Goal: Task Accomplishment & Management: Use online tool/utility

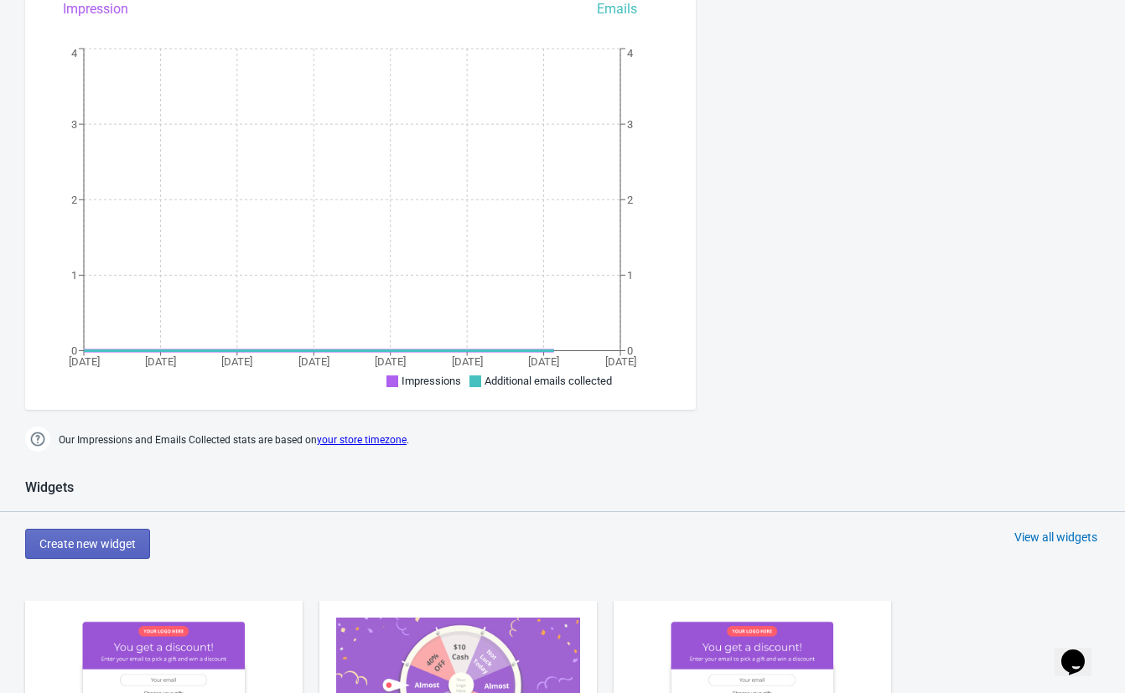
scroll to position [732, 0]
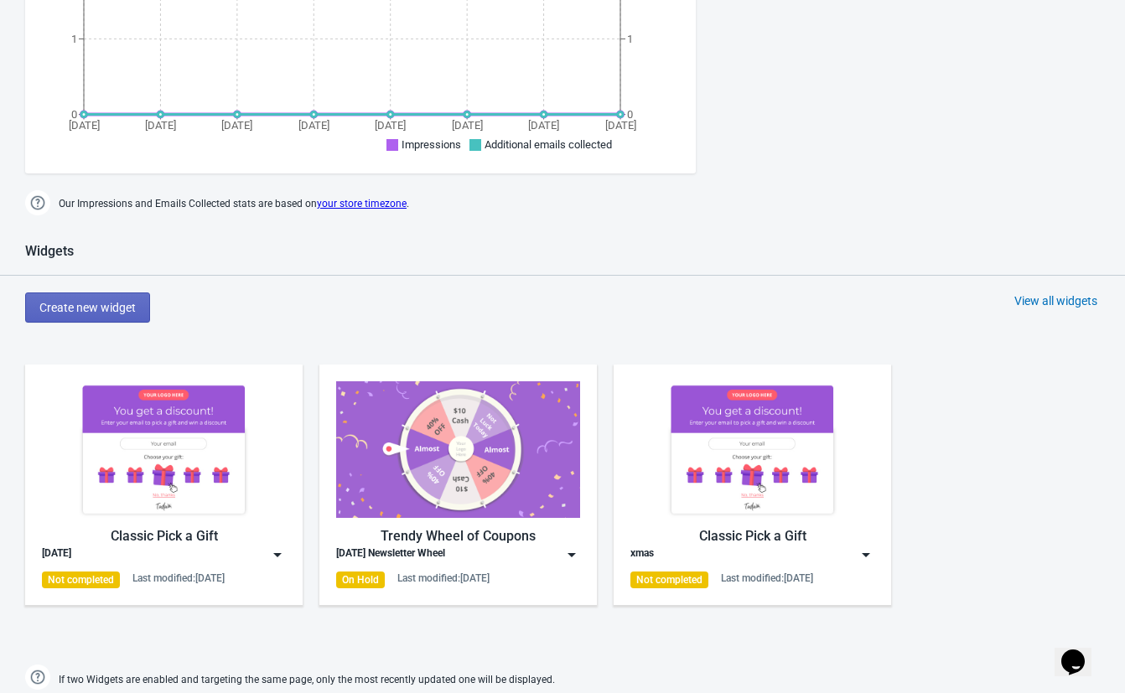
click at [247, 474] on img at bounding box center [164, 449] width 244 height 137
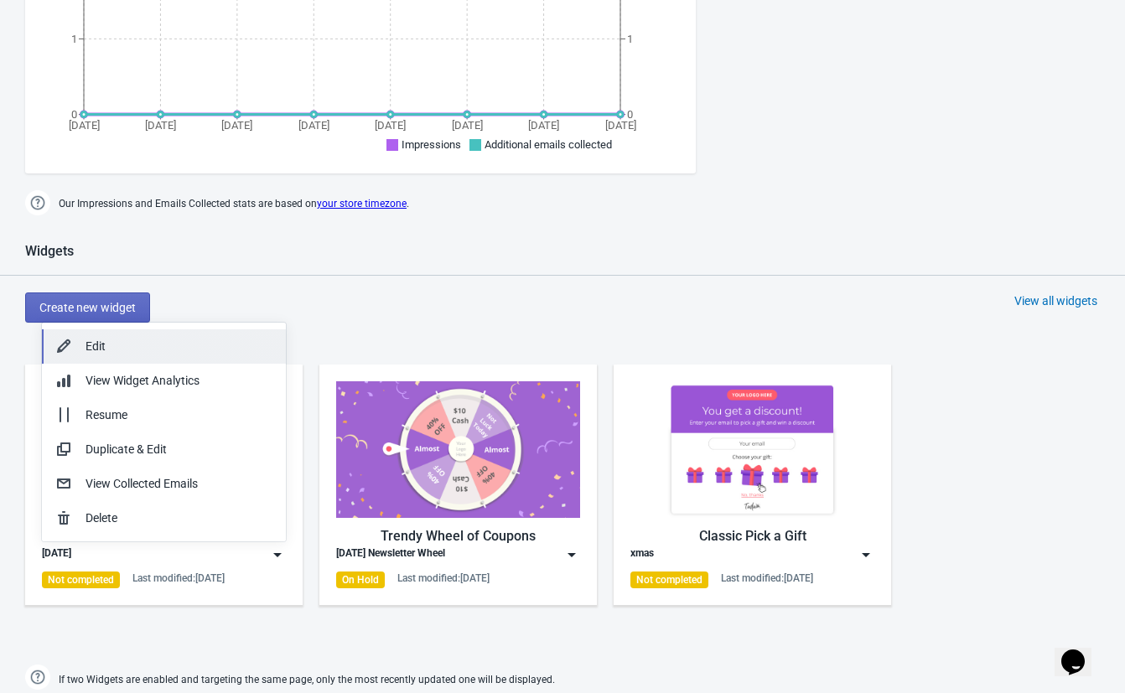
click at [203, 351] on div "Edit" at bounding box center [179, 347] width 187 height 18
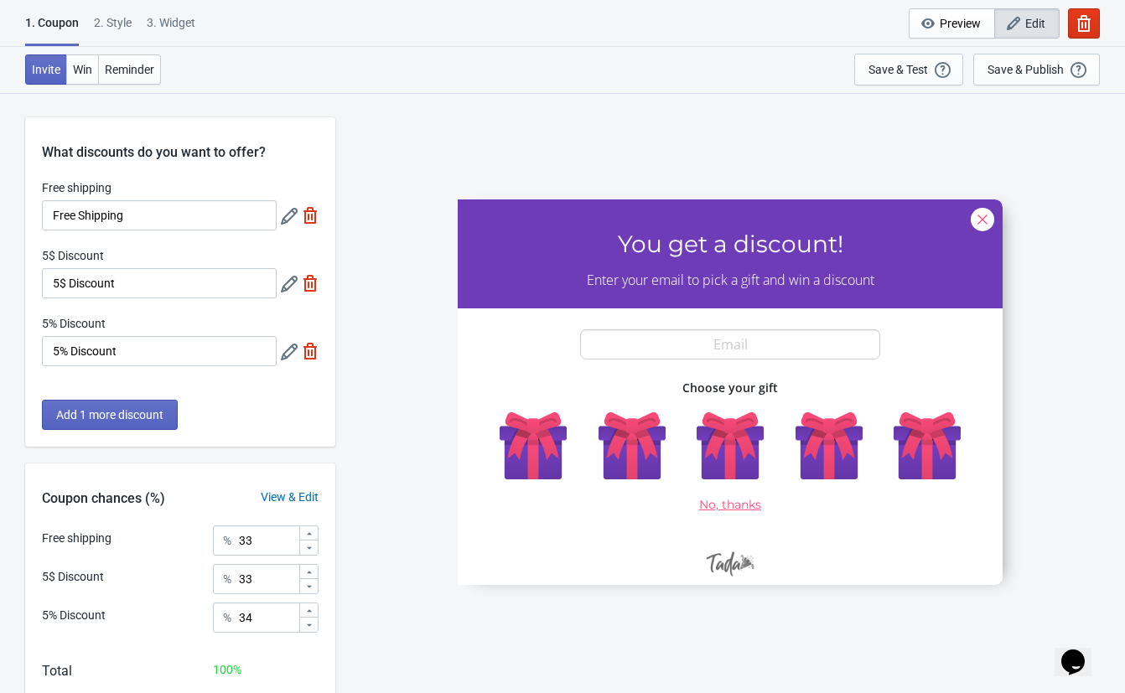
scroll to position [94, 0]
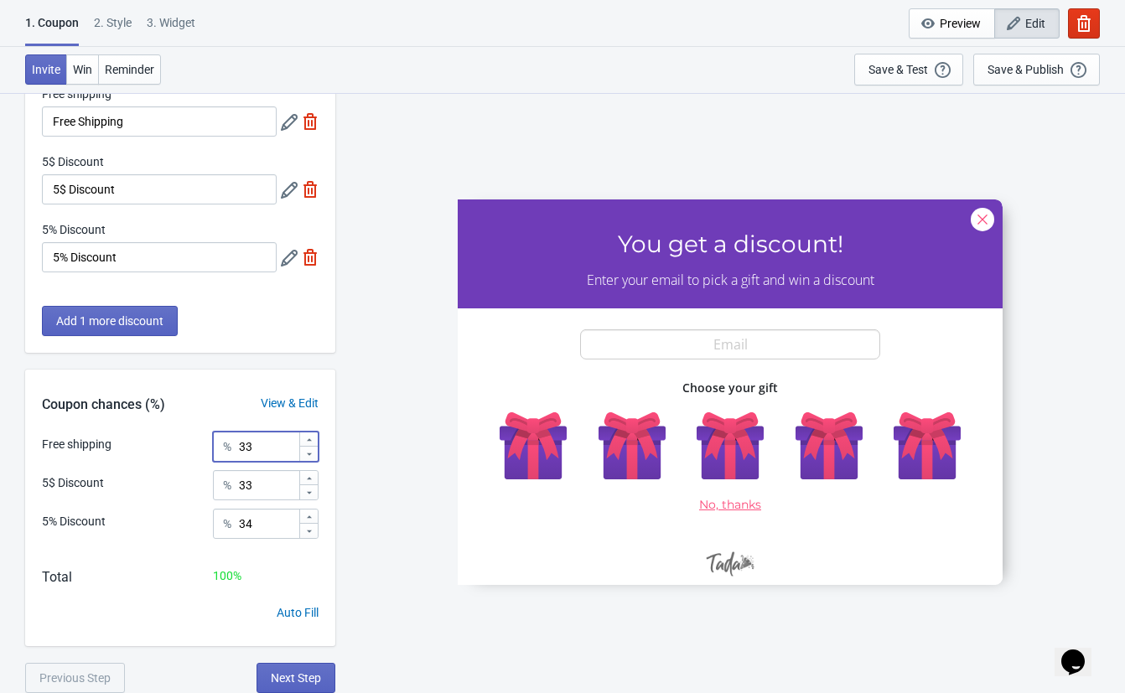
click at [276, 444] on input "33" at bounding box center [268, 447] width 60 height 30
click at [289, 407] on div "View & Edit" at bounding box center [289, 404] width 91 height 18
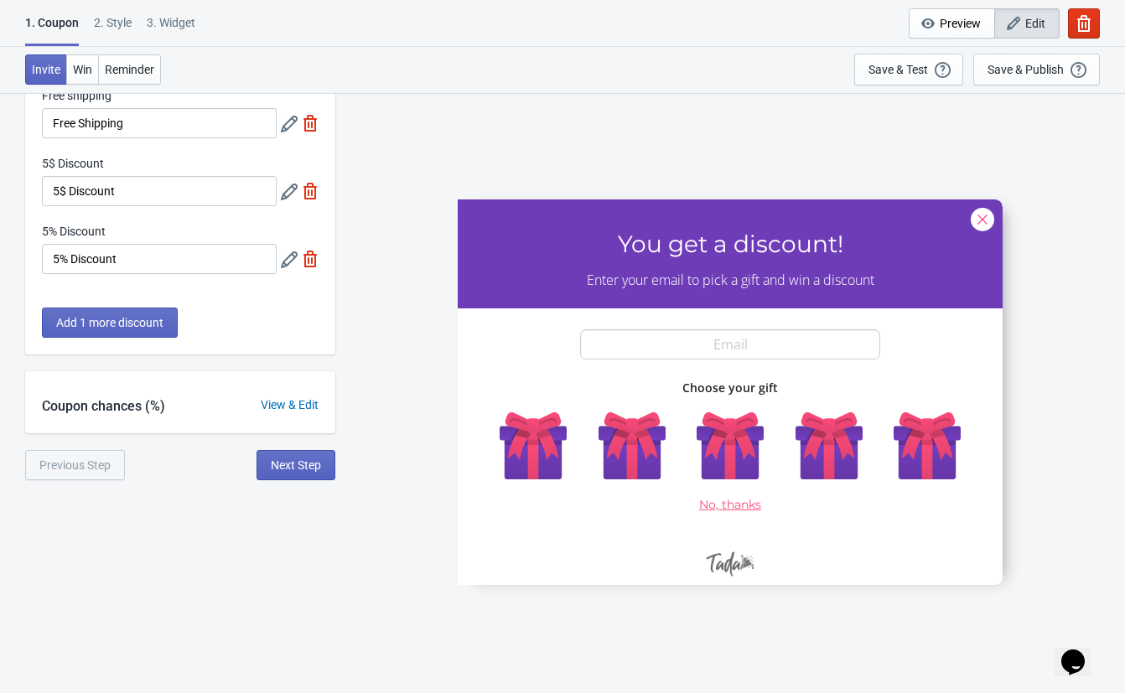
click at [289, 407] on div "View & Edit" at bounding box center [289, 406] width 91 height 18
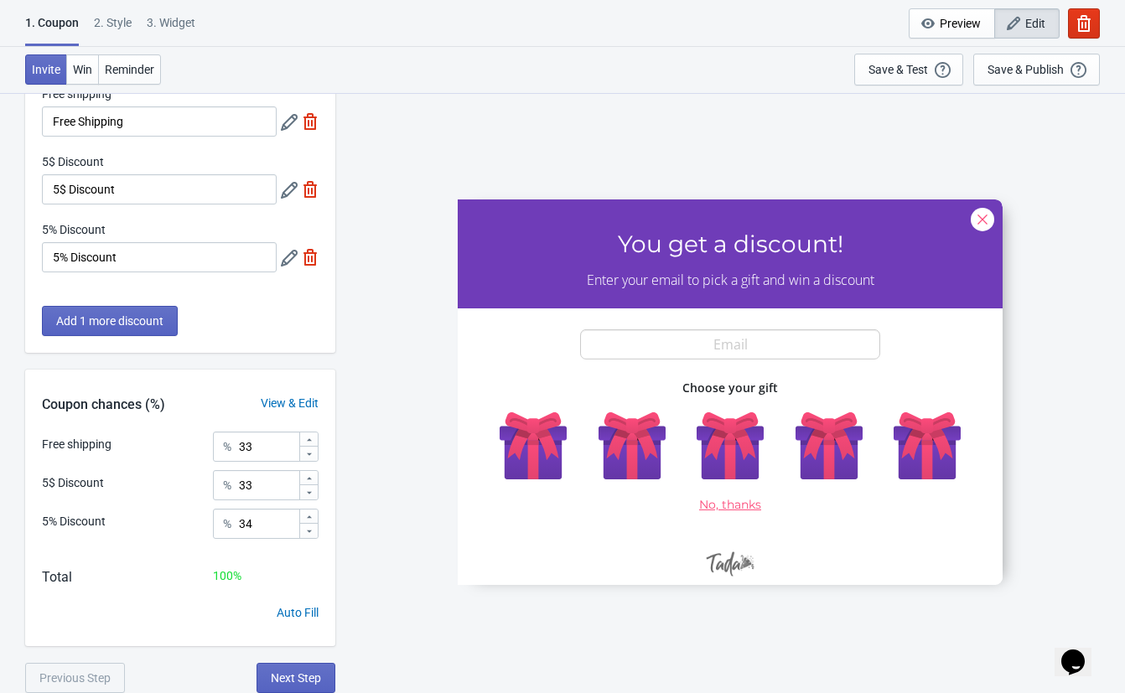
click at [281, 605] on div "Auto Fill" at bounding box center [298, 614] width 42 height 18
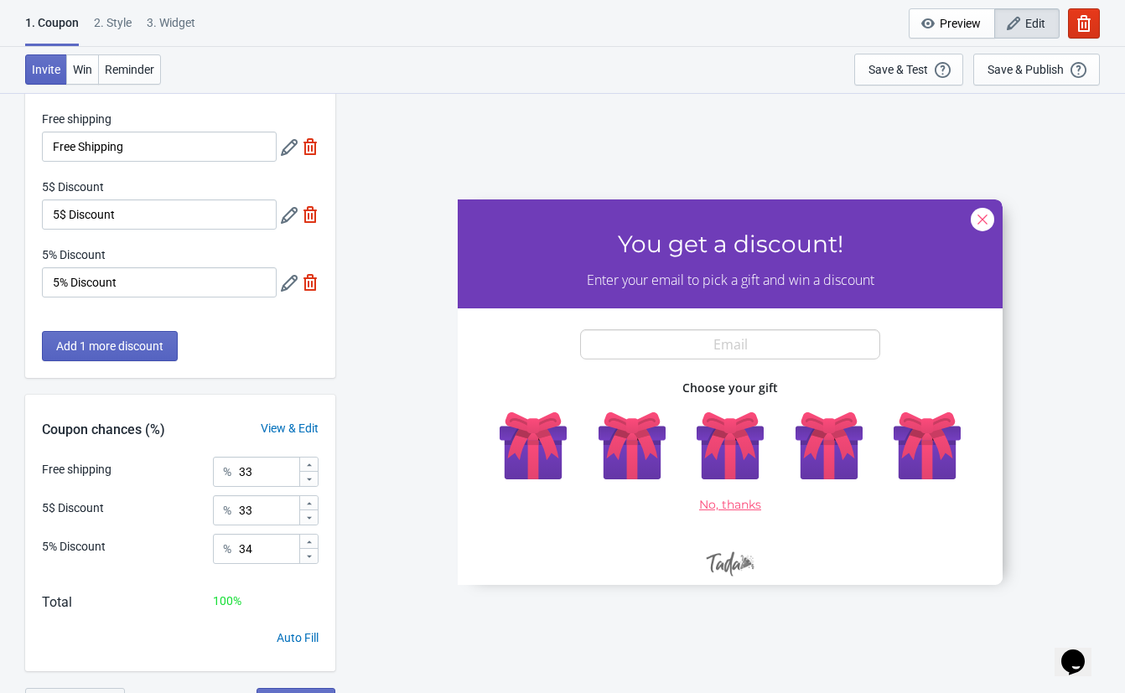
scroll to position [88, 0]
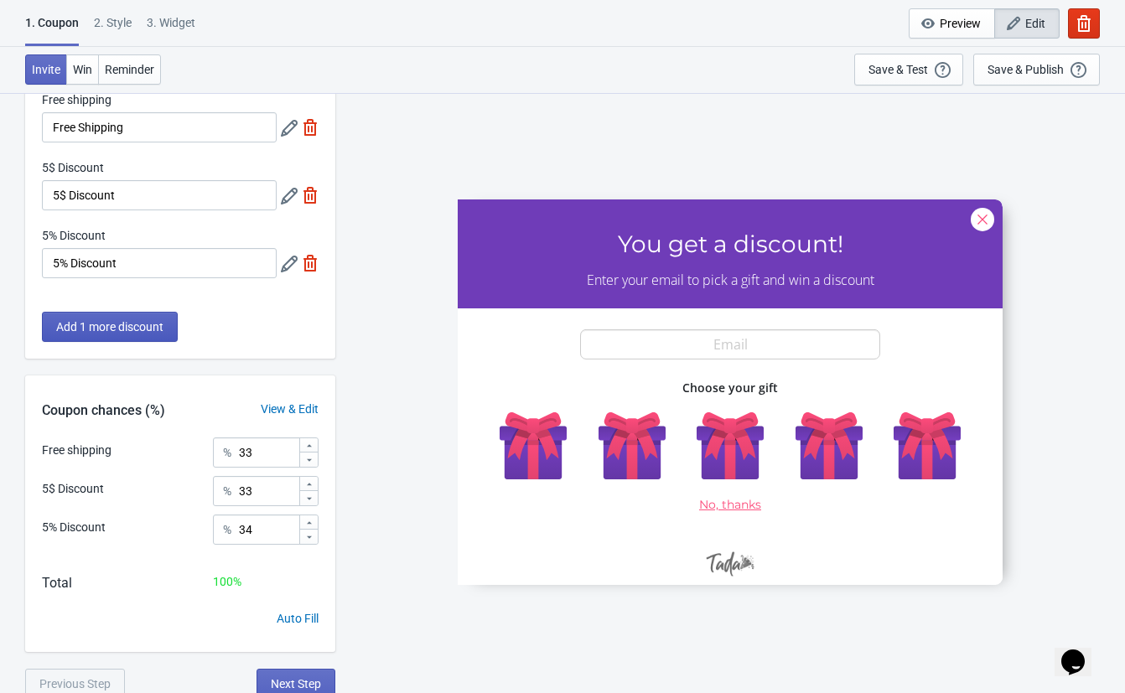
click at [113, 336] on button "Add 1 more discount" at bounding box center [110, 327] width 136 height 30
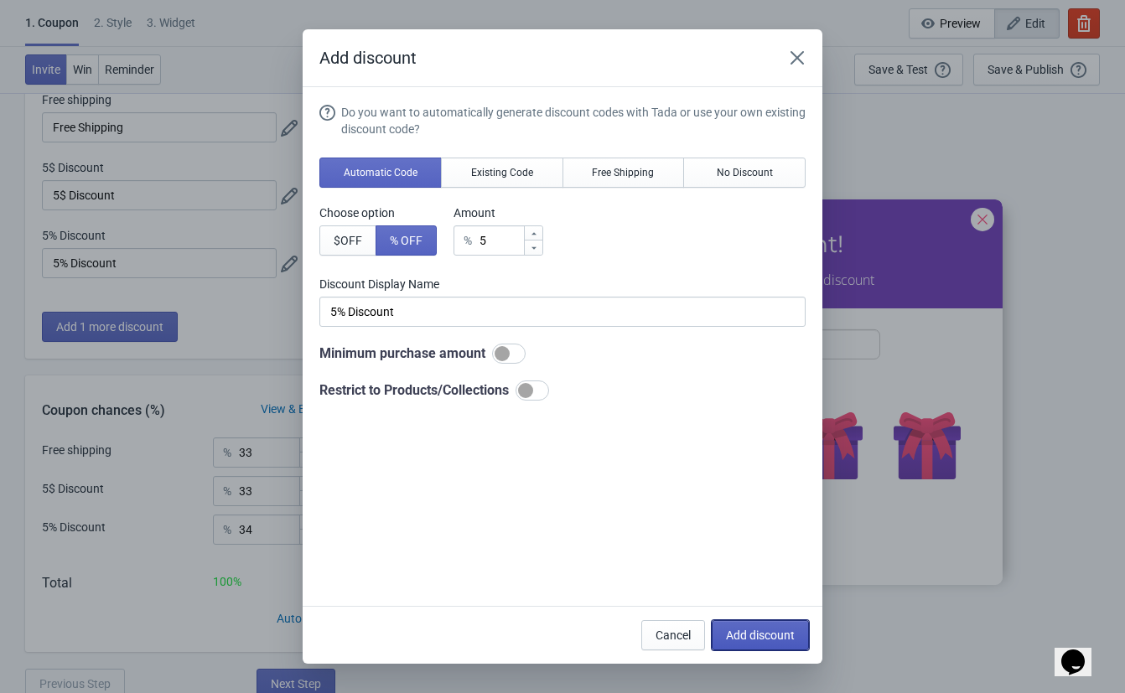
click at [752, 626] on button "Add discount" at bounding box center [760, 635] width 97 height 30
type input "25"
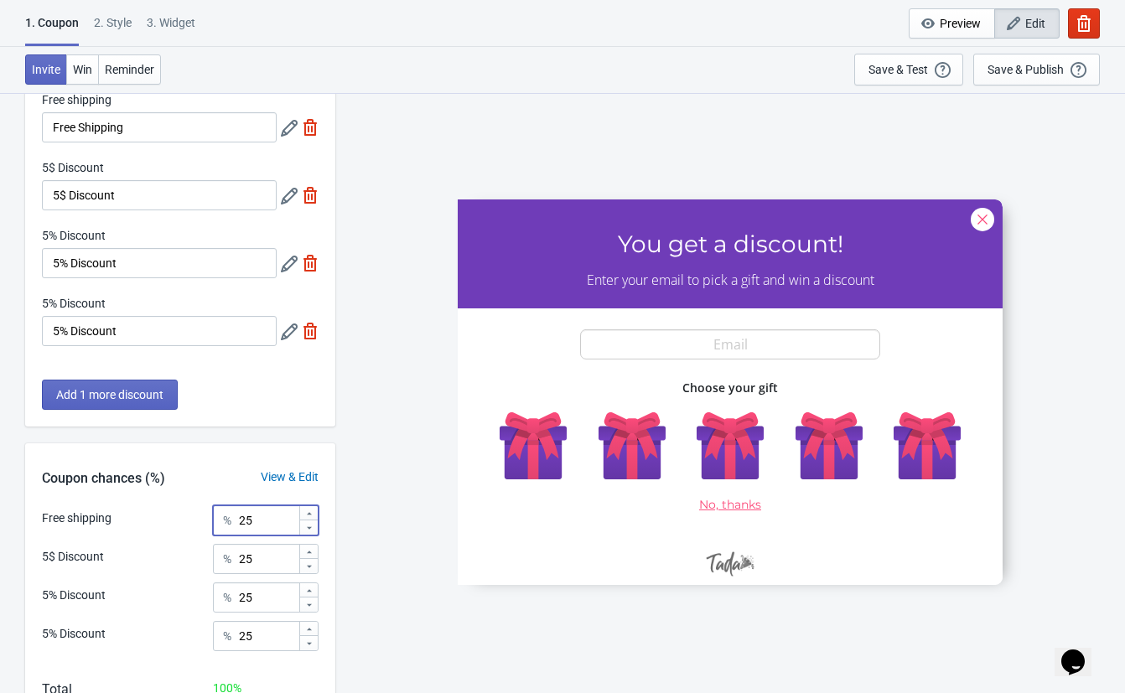
click at [272, 524] on input "25" at bounding box center [268, 521] width 60 height 30
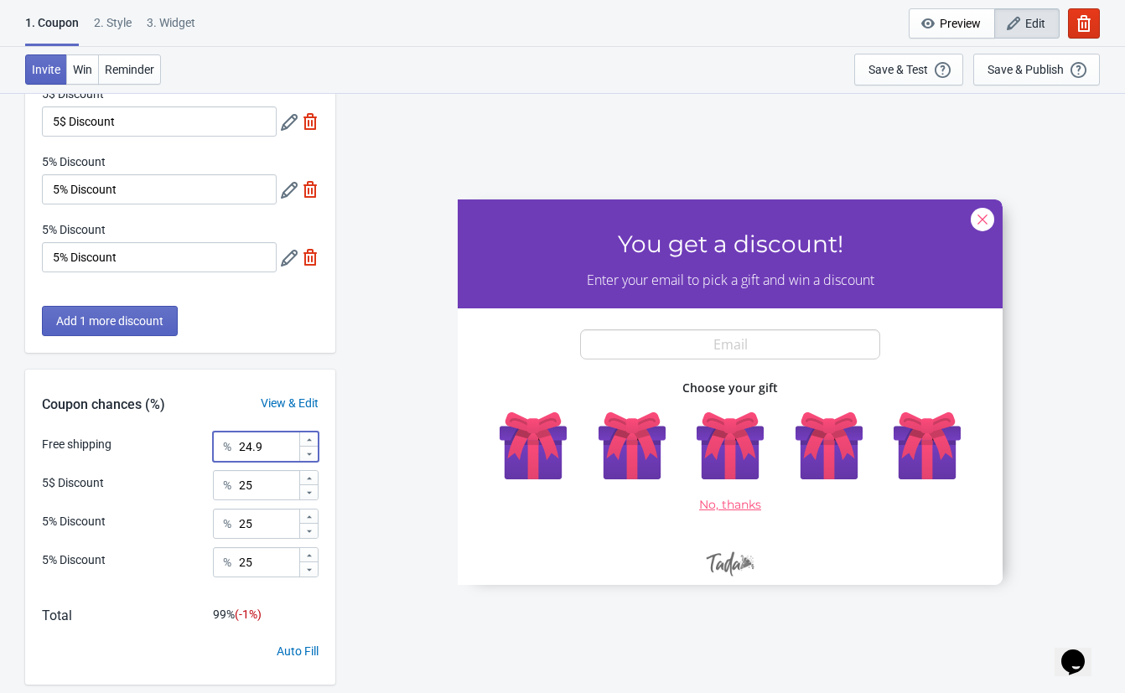
scroll to position [163, 0]
type input "24.9"
click at [262, 568] on input "25" at bounding box center [268, 561] width 60 height 30
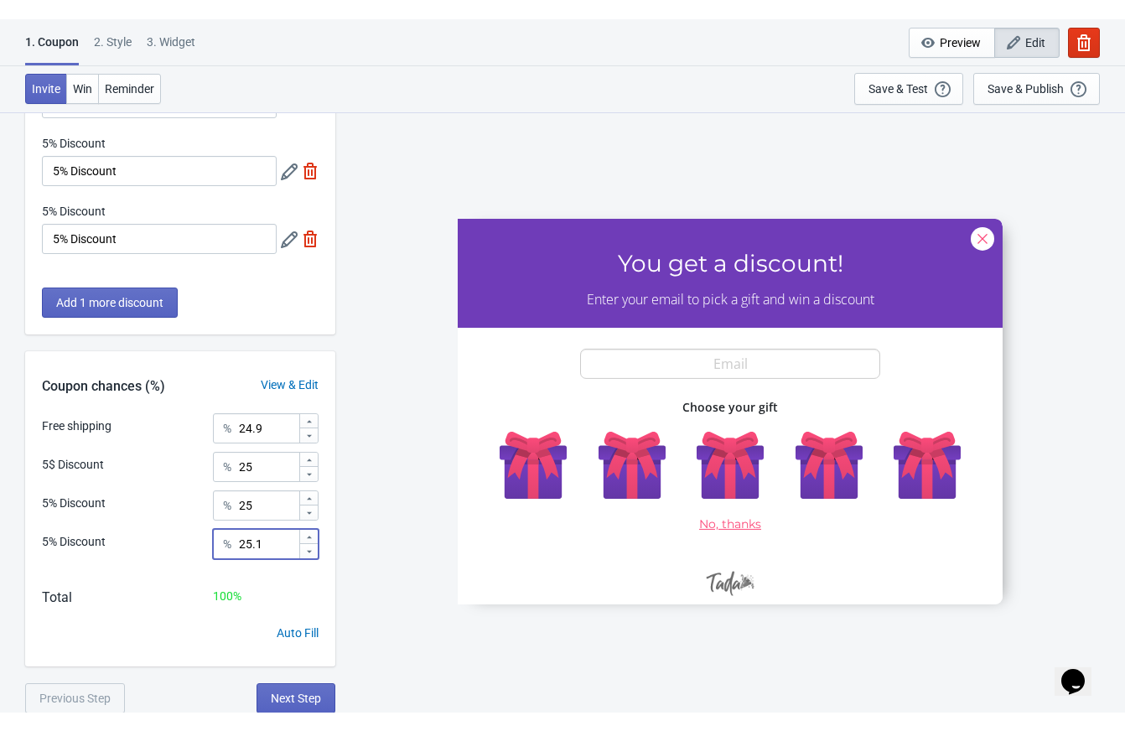
scroll to position [163, 0]
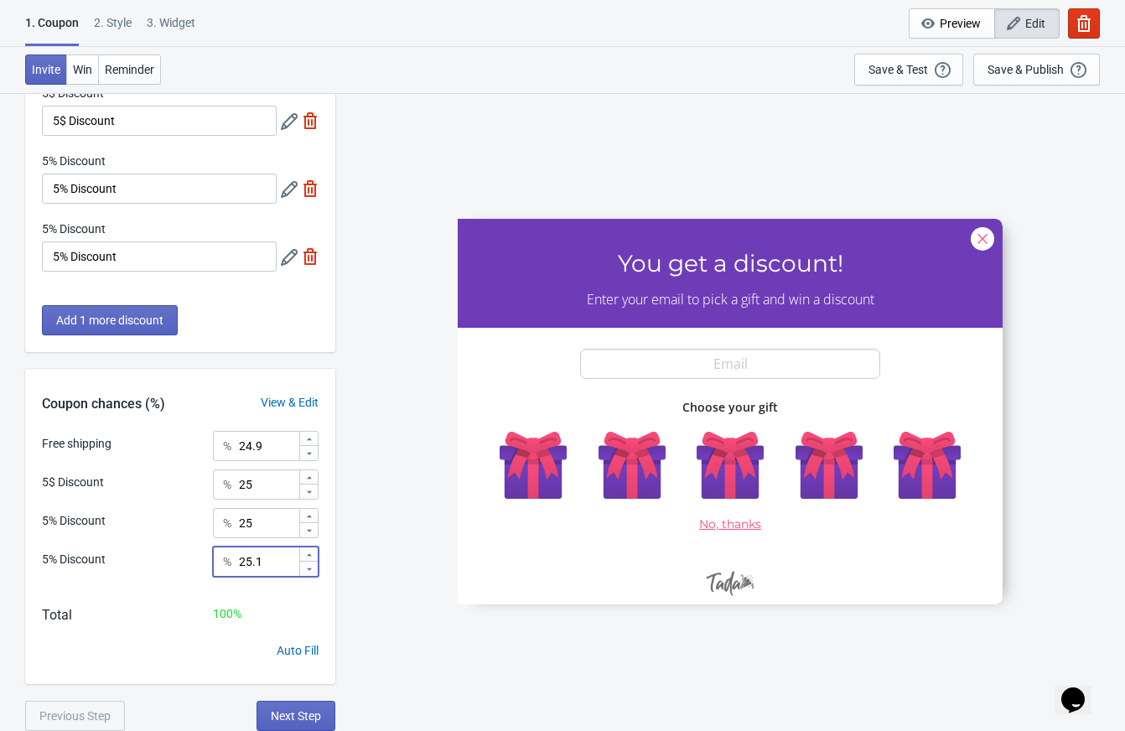
click at [265, 562] on input "25.1" at bounding box center [268, 562] width 60 height 30
type input "2"
type input "0"
click at [84, 330] on button "Add 1 more discount" at bounding box center [110, 320] width 136 height 30
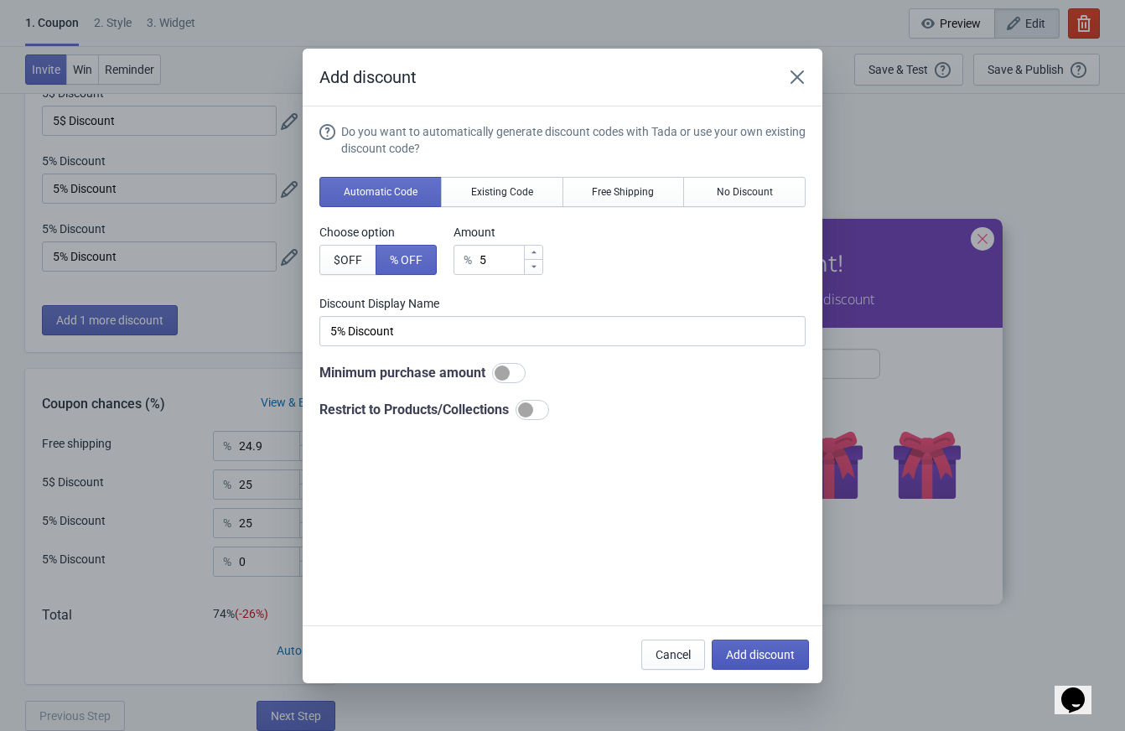
click at [739, 646] on button "Add discount" at bounding box center [760, 655] width 97 height 30
type input "20"
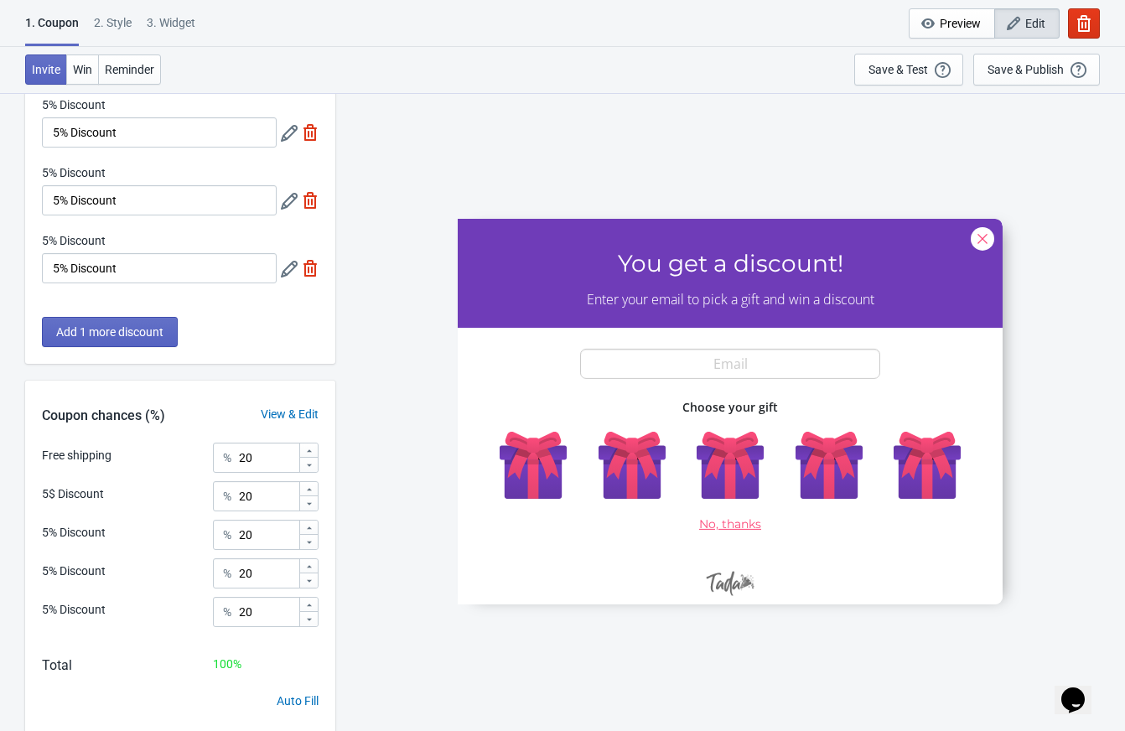
scroll to position [270, 0]
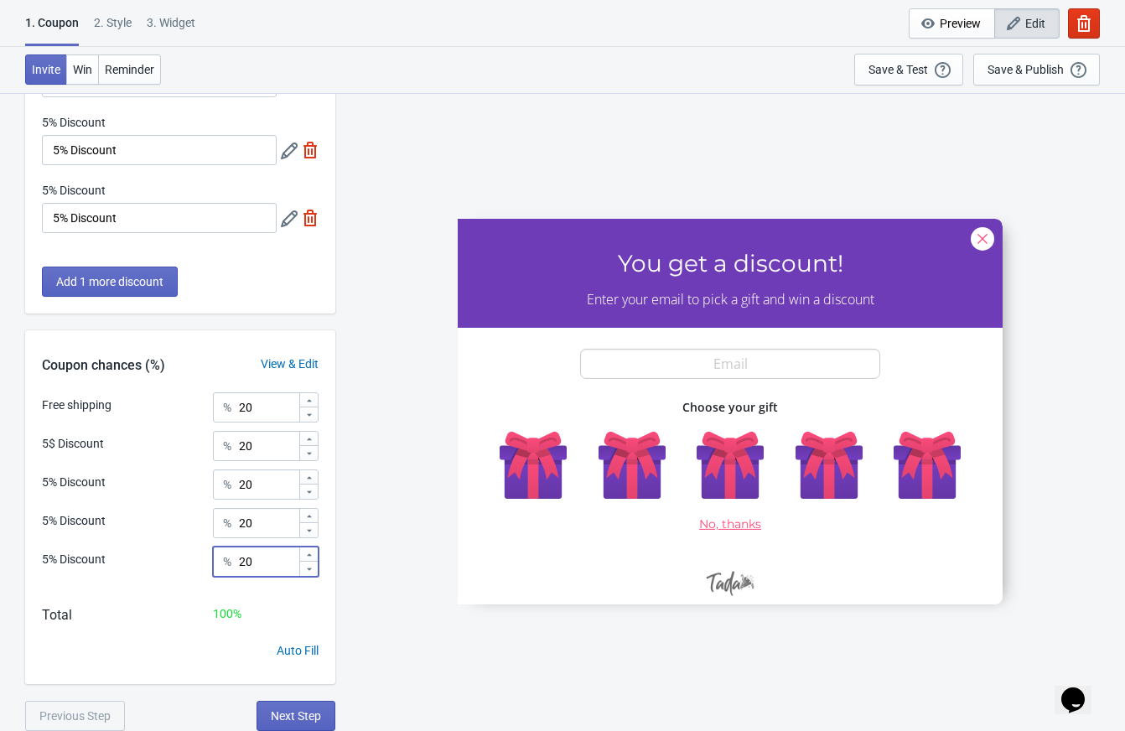
click at [254, 562] on input "20" at bounding box center [268, 562] width 60 height 30
type input "2"
type input ".005"
click at [267, 537] on input "20" at bounding box center [268, 523] width 60 height 30
drag, startPoint x: 260, startPoint y: 524, endPoint x: 289, endPoint y: 522, distance: 29.5
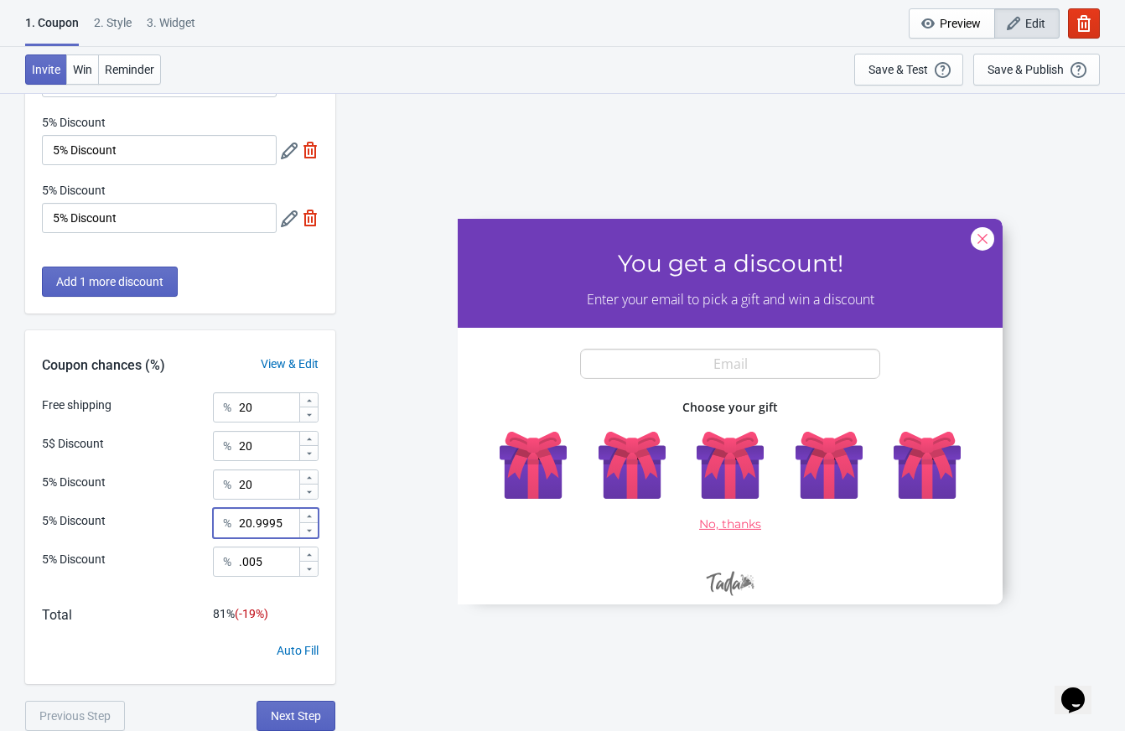
click at [289, 522] on input "20.9995" at bounding box center [268, 523] width 60 height 30
type input "20"
click at [261, 409] on input "20" at bounding box center [268, 407] width 60 height 30
type input "25"
click at [260, 444] on input "20" at bounding box center [268, 446] width 60 height 30
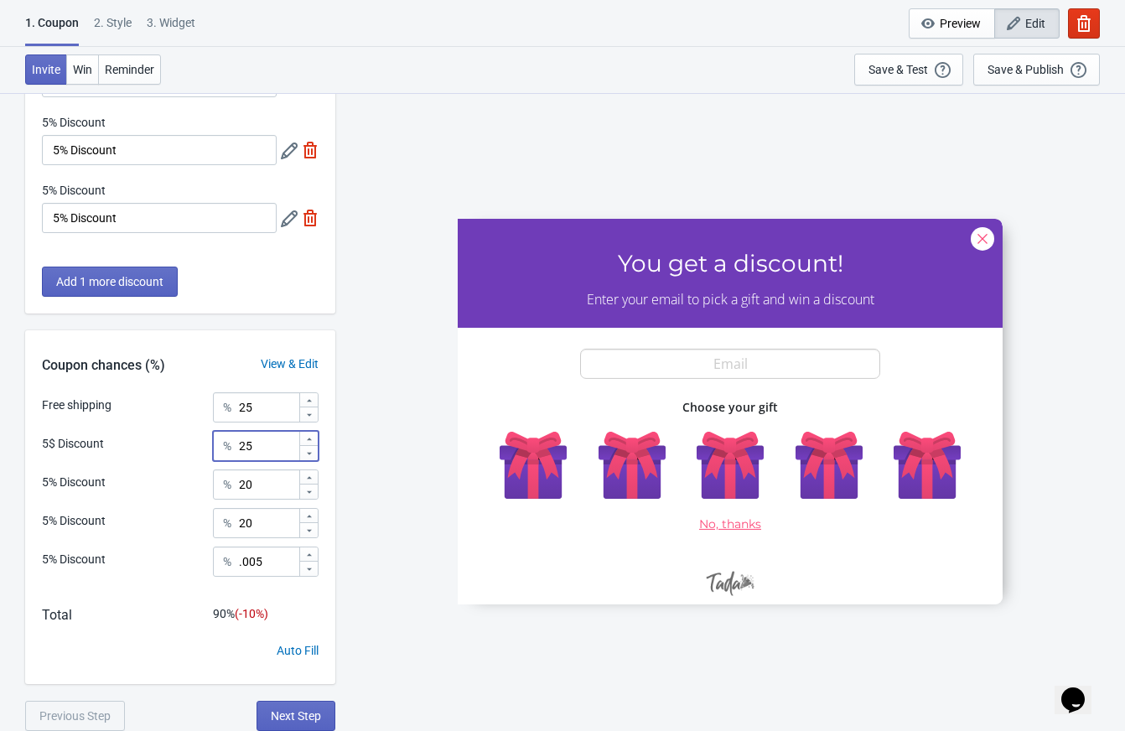
type input "25"
click at [258, 482] on input "20" at bounding box center [268, 485] width 60 height 30
type input "25"
click at [258, 520] on input "20" at bounding box center [268, 523] width 60 height 30
type input "24.995"
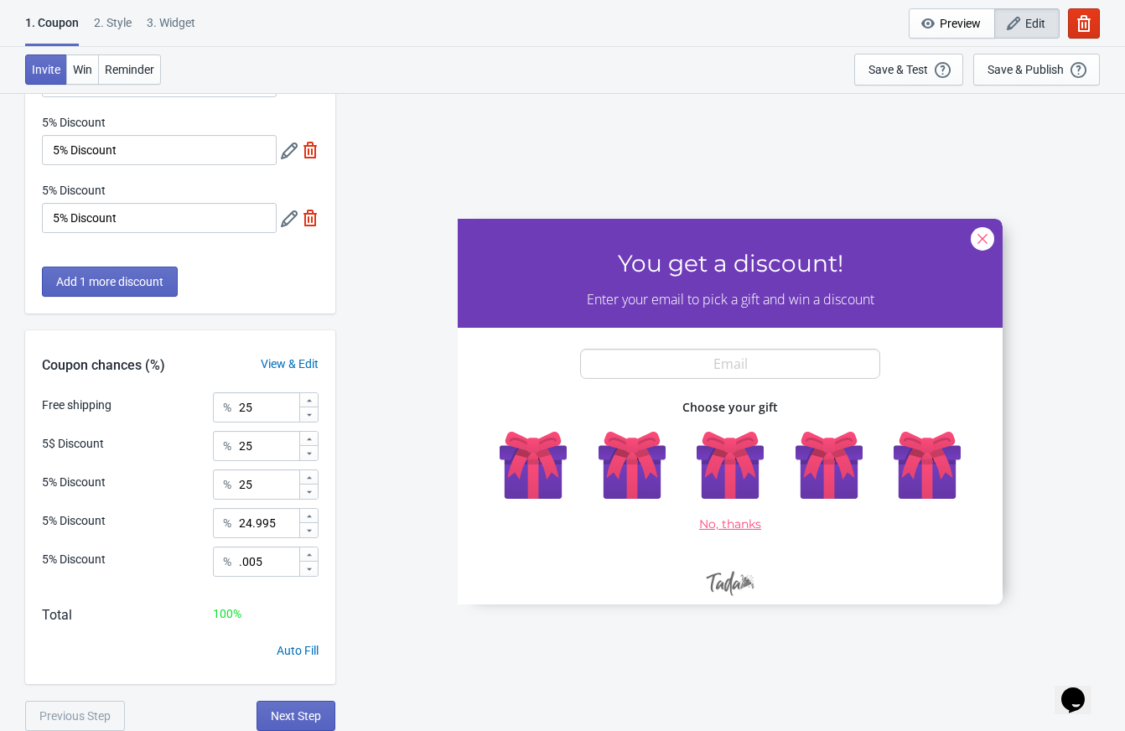
click at [262, 585] on div "5% Discount % .005" at bounding box center [180, 568] width 277 height 42
click at [906, 64] on div "Save & Test" at bounding box center [899, 69] width 60 height 13
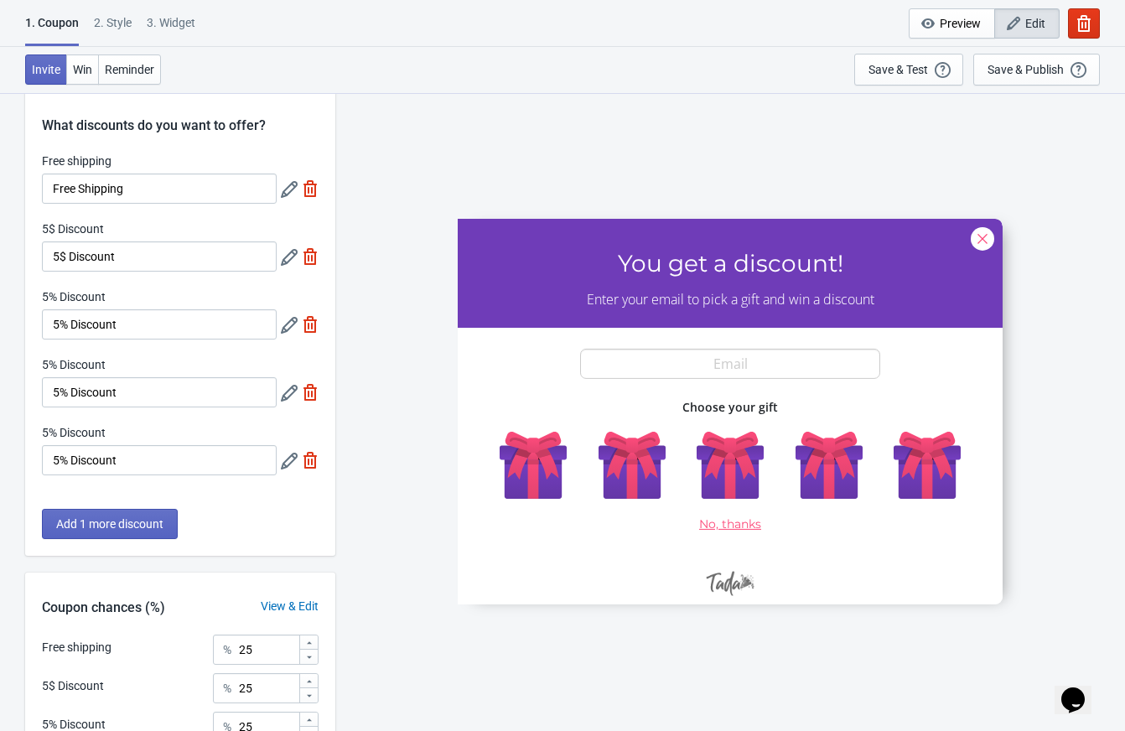
scroll to position [1, 0]
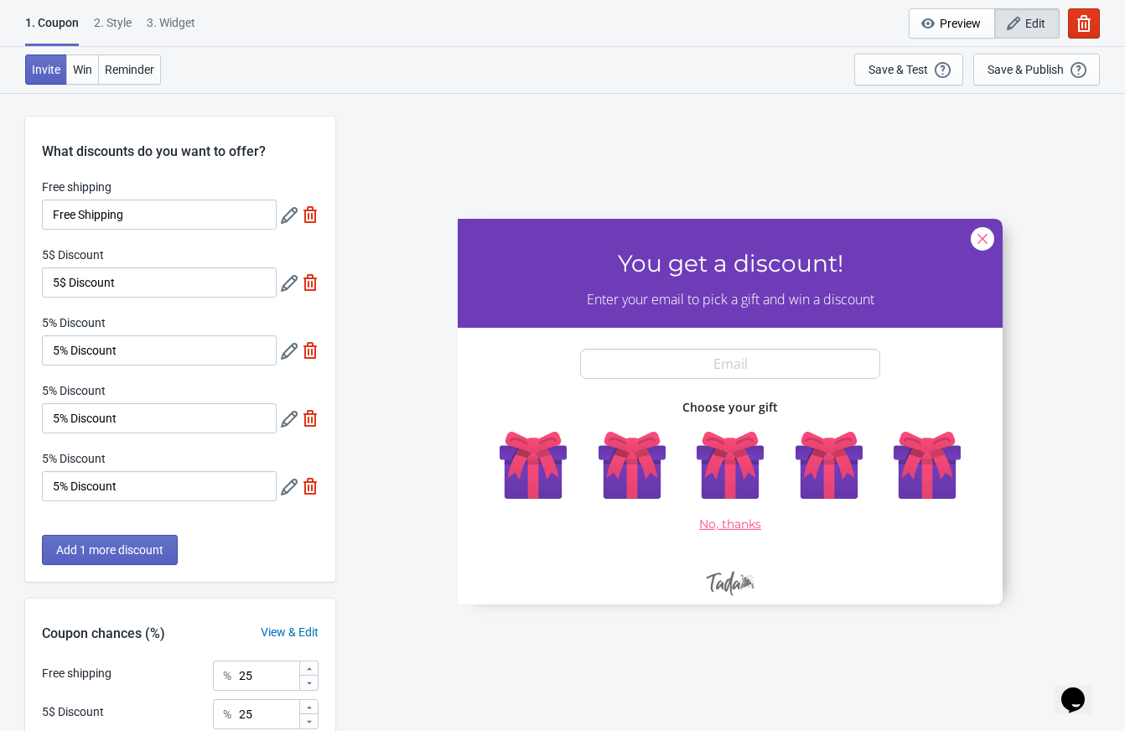
click at [291, 284] on icon at bounding box center [289, 283] width 17 height 17
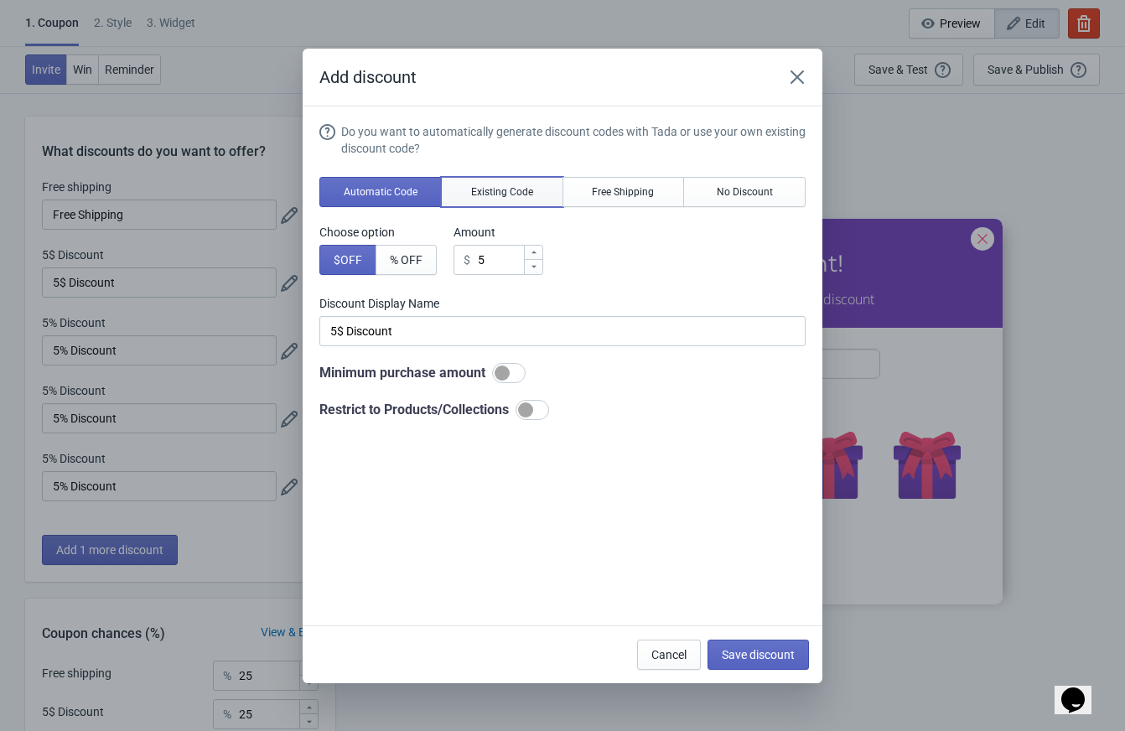
click at [495, 202] on button "Existing Code" at bounding box center [502, 192] width 122 height 30
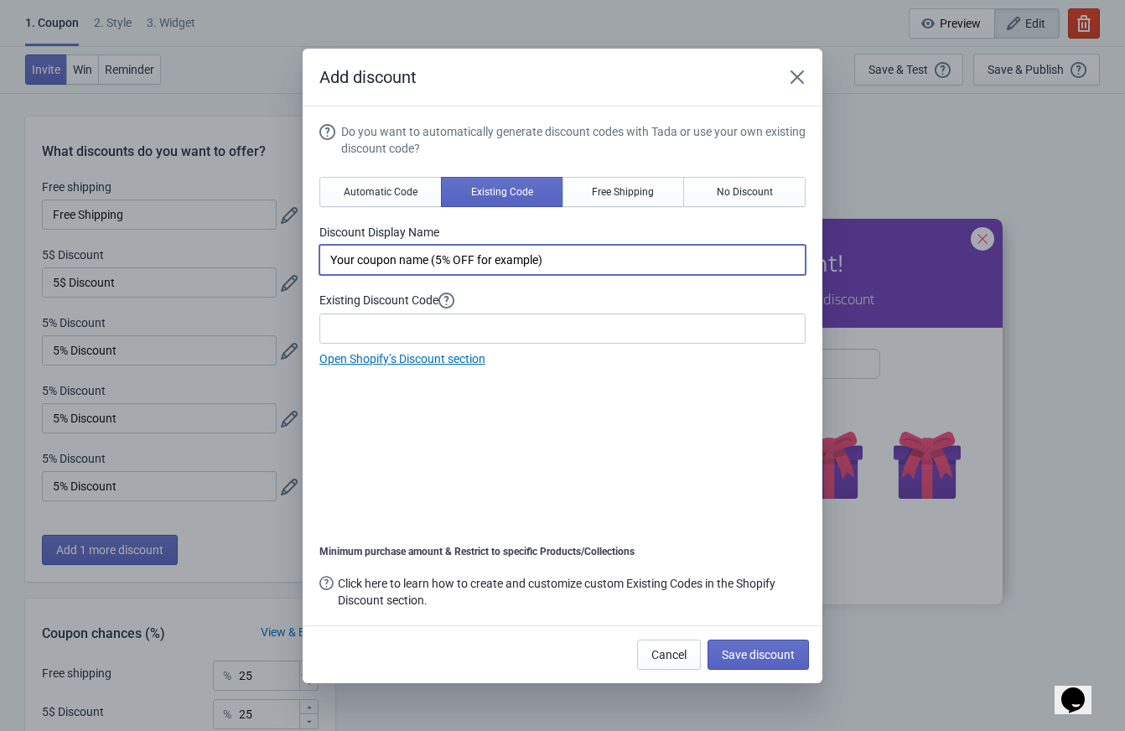
click at [496, 249] on input "Your coupon name (5% OFF for example)" at bounding box center [562, 260] width 486 height 30
type input "S"
click at [501, 250] on input "Get a Free TENGA EGG Thunder on" at bounding box center [562, 260] width 486 height 30
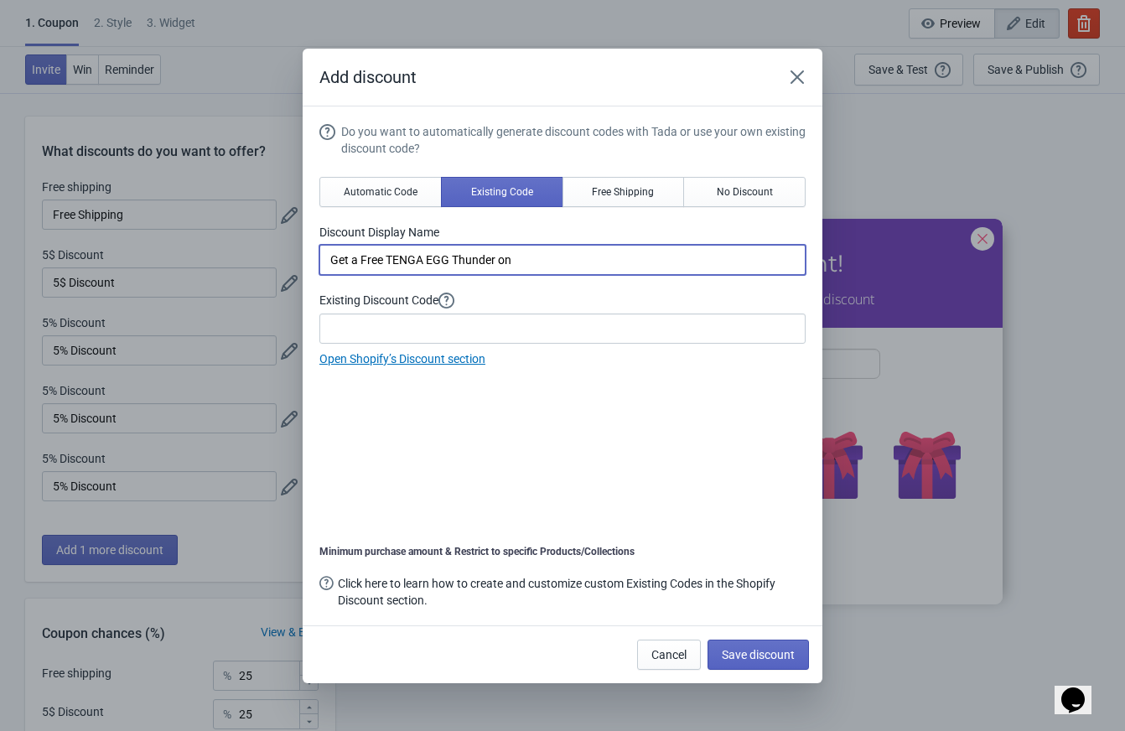
click at [501, 250] on input "Get a Free TENGA EGG Thunder on" at bounding box center [562, 260] width 486 height 30
click at [357, 261] on input "Spen $50 and get 1 EGG THUNDER Free" at bounding box center [562, 260] width 486 height 30
click at [570, 263] on input "Spend $50 and get 1 EGG THUNDER Free" at bounding box center [562, 260] width 486 height 30
type input "Spend $50 and get 1 EGG THUNDER Free"
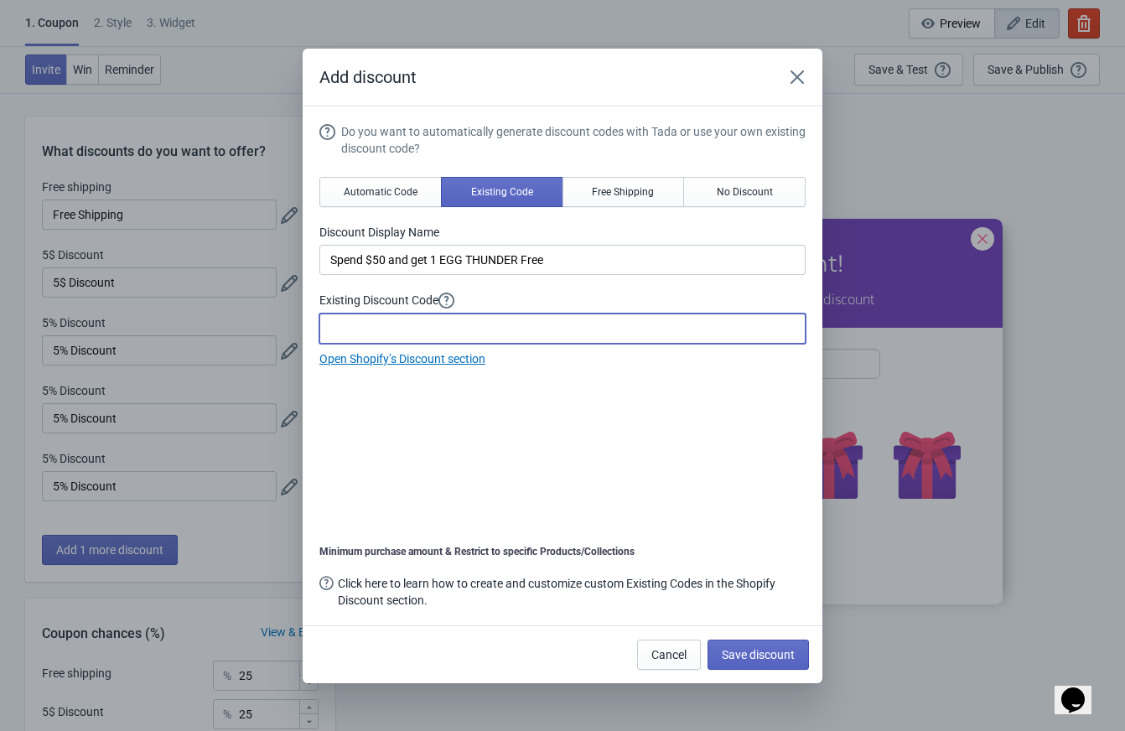
click at [449, 337] on input at bounding box center [562, 329] width 486 height 30
click at [763, 655] on span "Save discount" at bounding box center [758, 654] width 73 height 13
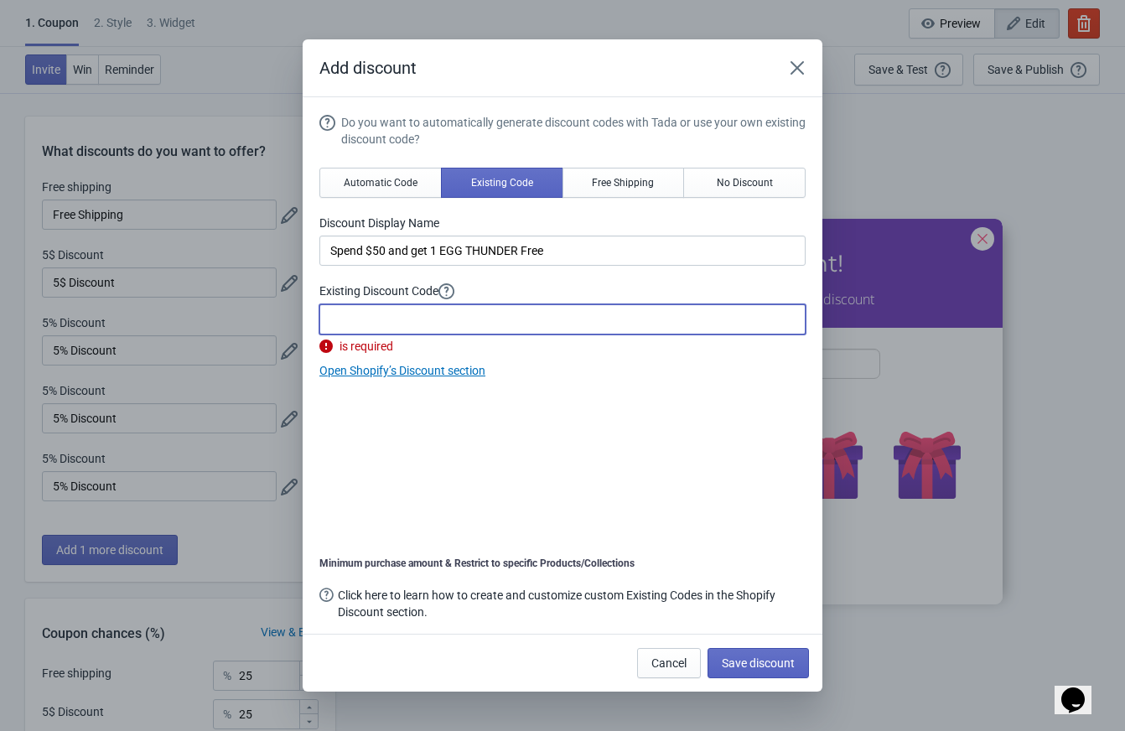
click at [437, 318] on input at bounding box center [562, 319] width 486 height 30
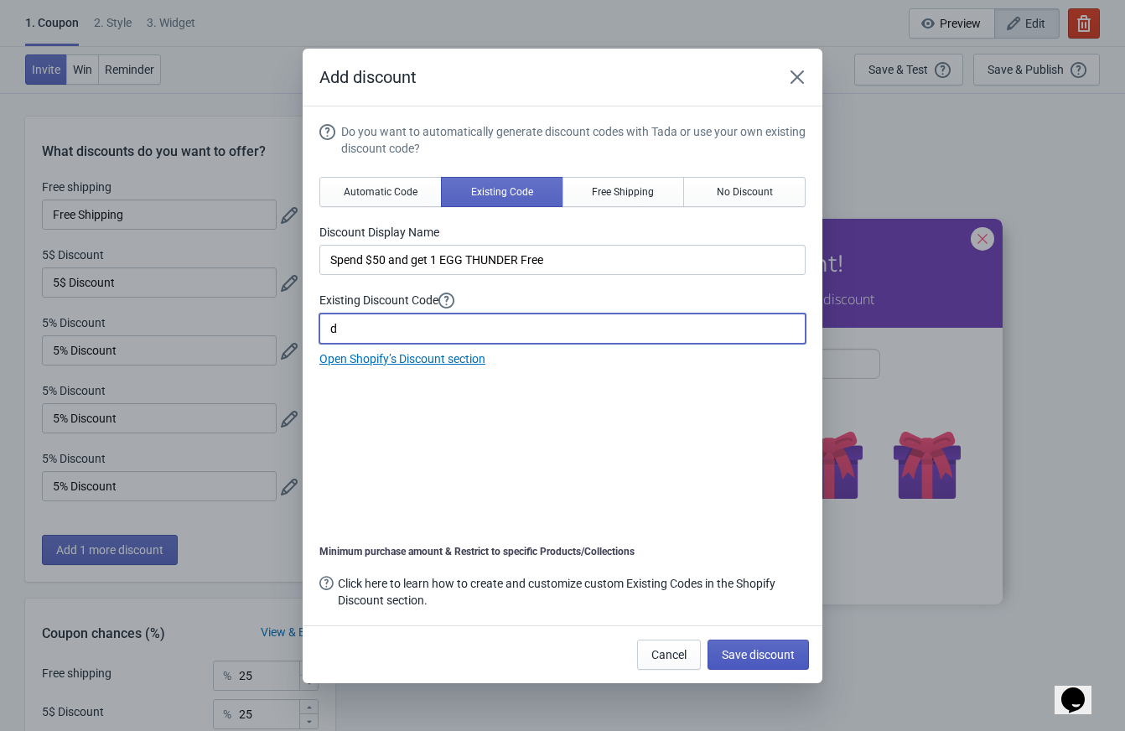
type input "d"
click at [755, 650] on span "Save discount" at bounding box center [758, 654] width 73 height 13
type input "Spend $50 and get 1 EGG THUNDER Free"
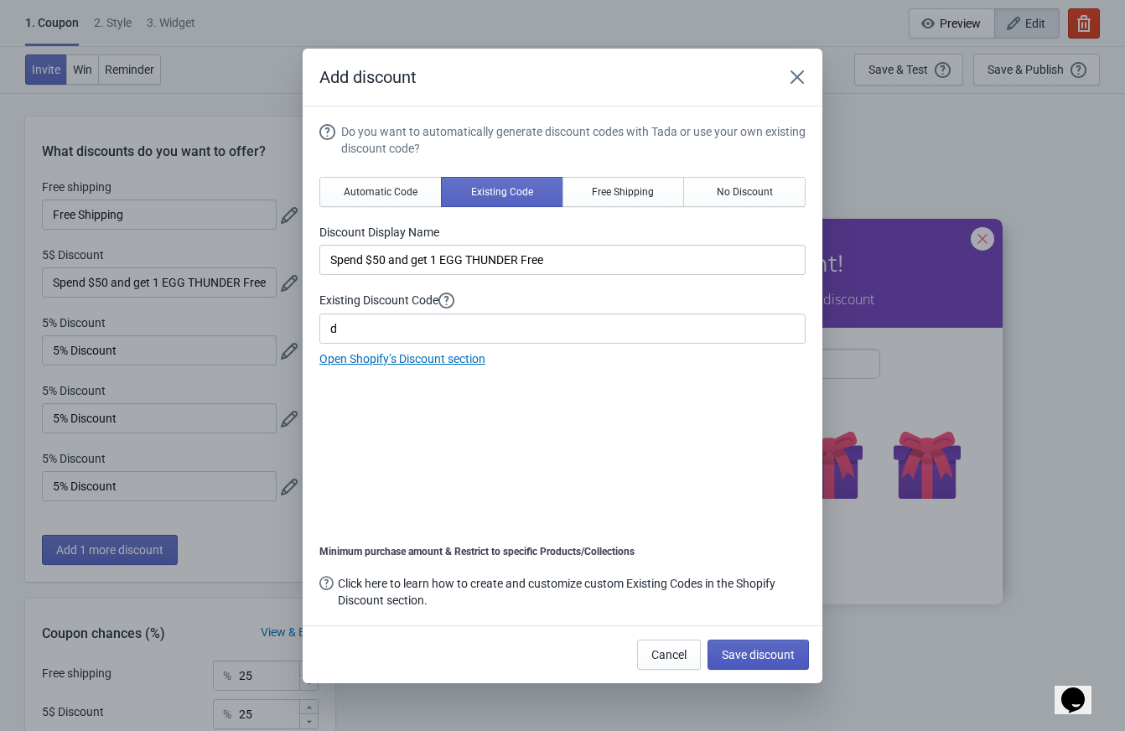
scroll to position [1, 0]
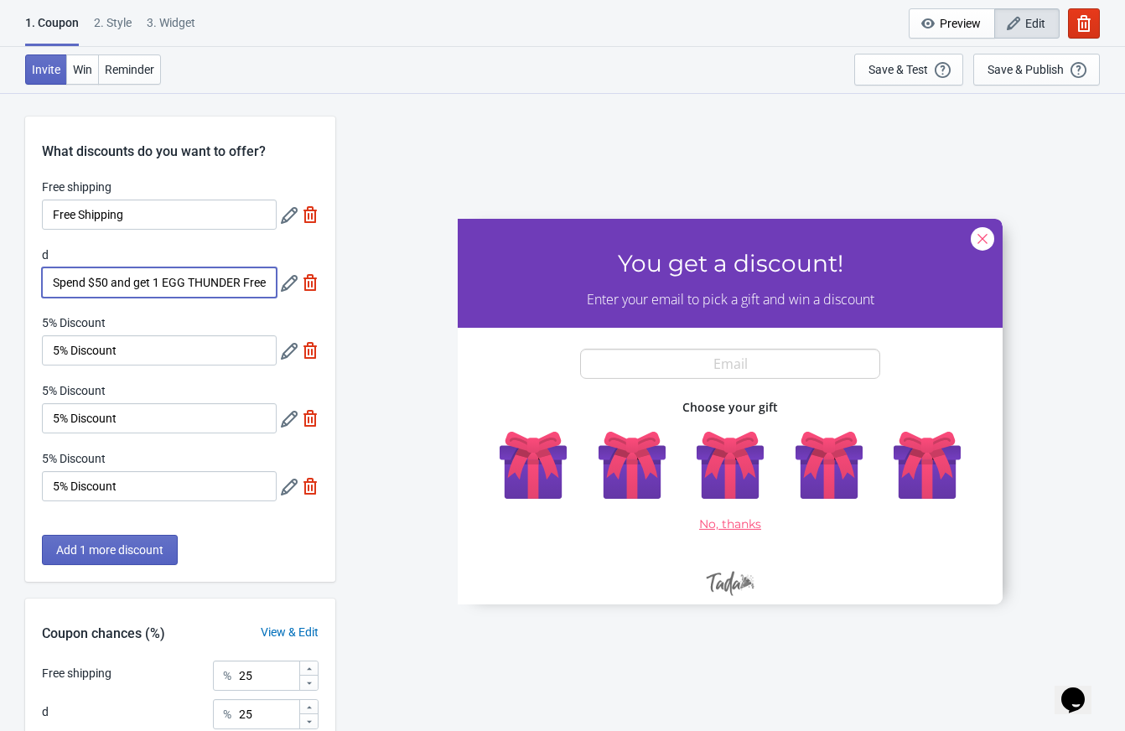
click at [136, 276] on input "Spend $50 and get 1 EGG THUNDER Free" at bounding box center [159, 282] width 235 height 30
click at [136, 277] on input "Spend $50 and get 1 EGG THUNDER Free" at bounding box center [159, 282] width 235 height 30
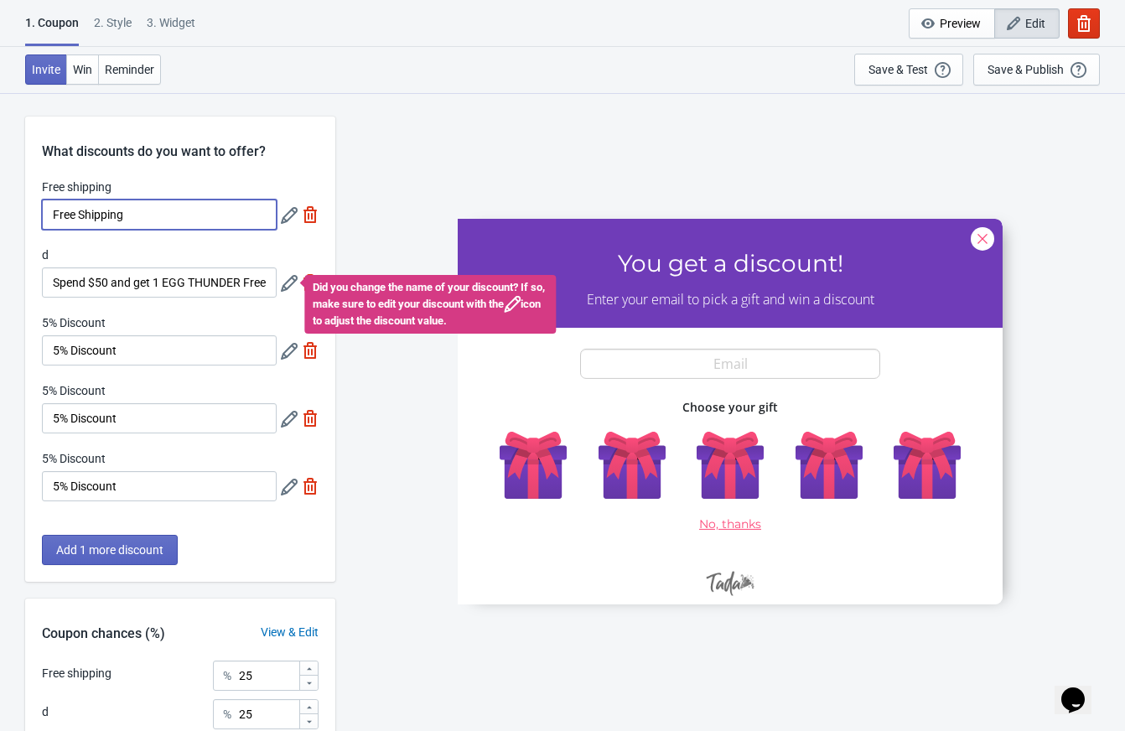
click at [132, 221] on input "Free Shipping" at bounding box center [159, 215] width 235 height 30
paste input "Spend $50 and get 1 EGG"
drag, startPoint x: 200, startPoint y: 215, endPoint x: 160, endPoint y: 216, distance: 39.4
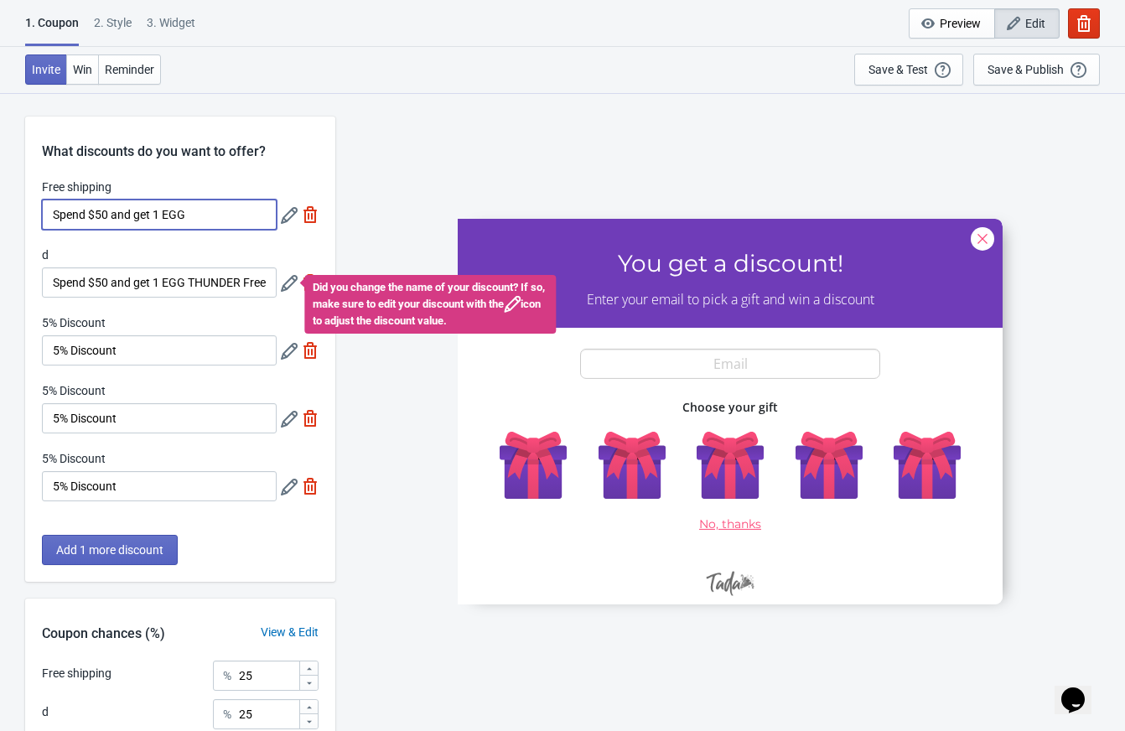
click at [160, 216] on input "Spend $50 and get 1 EGG" at bounding box center [159, 215] width 235 height 30
type input "Spend $50 and get 1 Po"
click at [279, 215] on div "Free shipping Spend $50 and get 1 Po" at bounding box center [180, 204] width 277 height 51
click at [283, 215] on icon at bounding box center [289, 215] width 17 height 17
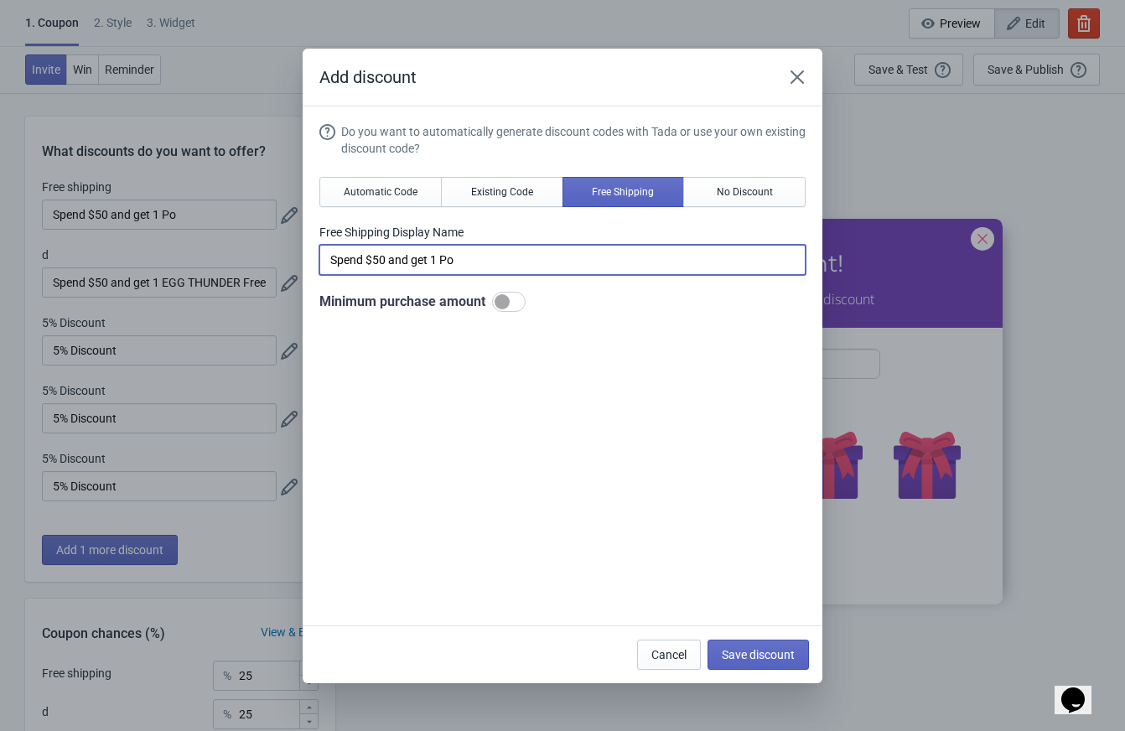
click at [467, 261] on input "Spend $50 and get 1 Po" at bounding box center [562, 260] width 486 height 30
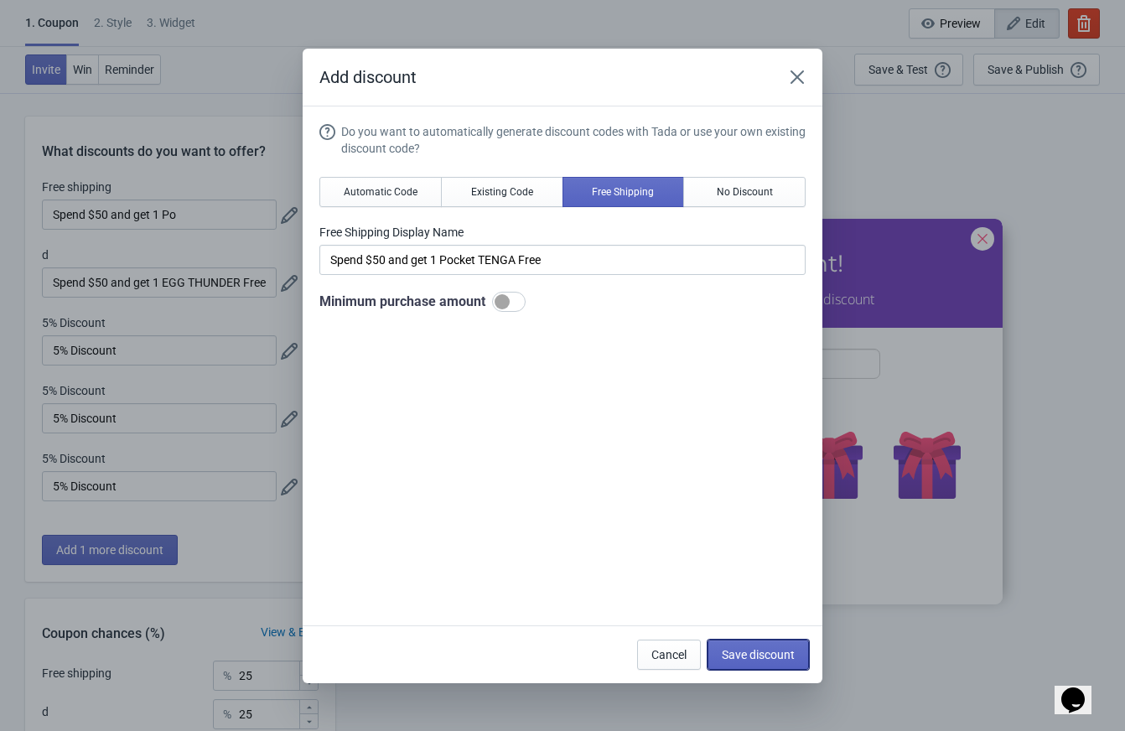
drag, startPoint x: 749, startPoint y: 649, endPoint x: 550, endPoint y: 304, distance: 397.8
click at [550, 304] on div "Add discount Do you want to automatically generate discount codes with Tada or …" at bounding box center [563, 366] width 520 height 635
click at [511, 189] on span "Existing Code" at bounding box center [502, 191] width 62 height 13
type input "Your coupon name (5% OFF for example)"
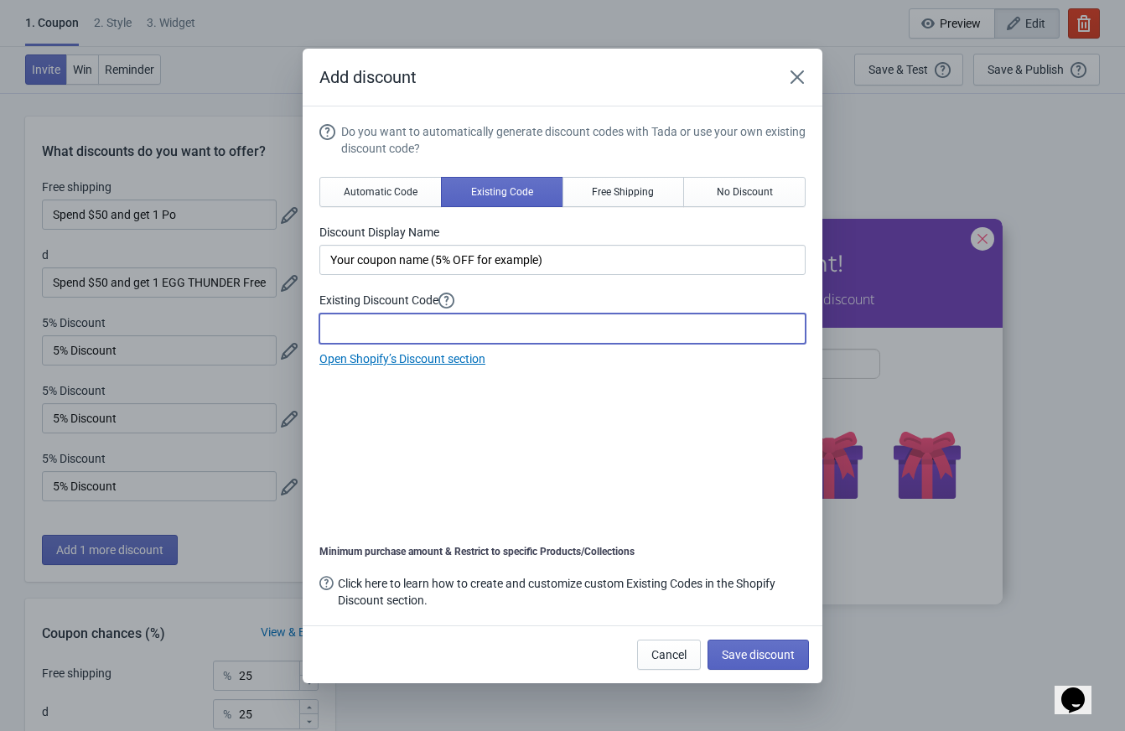
click at [567, 332] on input at bounding box center [562, 329] width 486 height 30
type input "a"
click at [739, 640] on button "Save discount" at bounding box center [758, 655] width 101 height 30
type input "Your coupon name (5% OFF for example)"
type input "a"
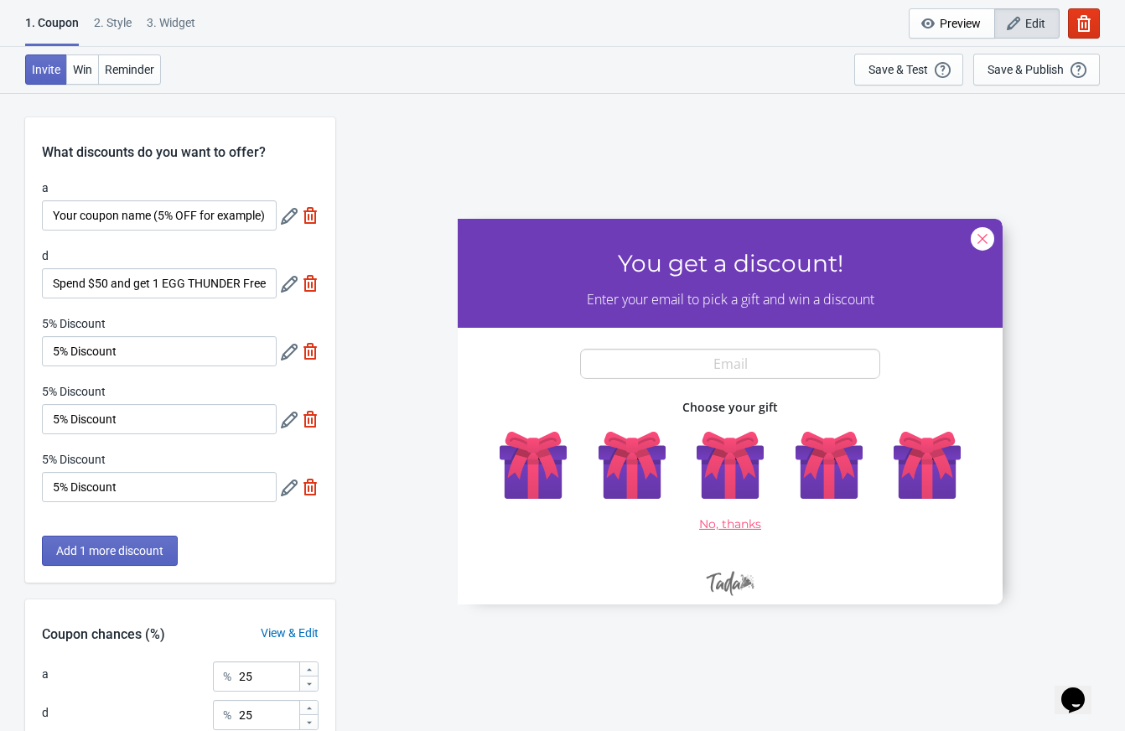
scroll to position [1, 0]
click at [174, 296] on input "Spend $50 and get 1 EGG THUNDER Free" at bounding box center [159, 282] width 235 height 30
click at [174, 284] on input "Spend $50 and get 1 EGG THUNDER Free" at bounding box center [159, 282] width 235 height 30
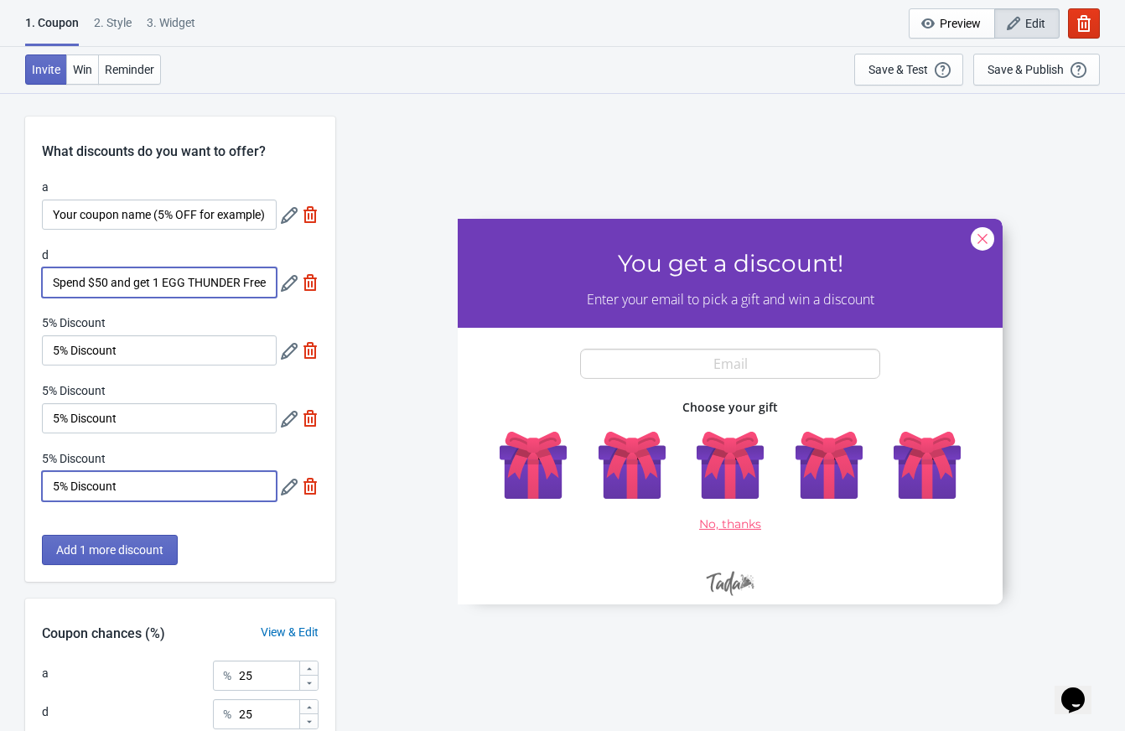
scroll to position [0, 0]
click at [123, 483] on input "5% Discount" at bounding box center [159, 486] width 235 height 30
type input "Get a Free FLIP ZERO wit"
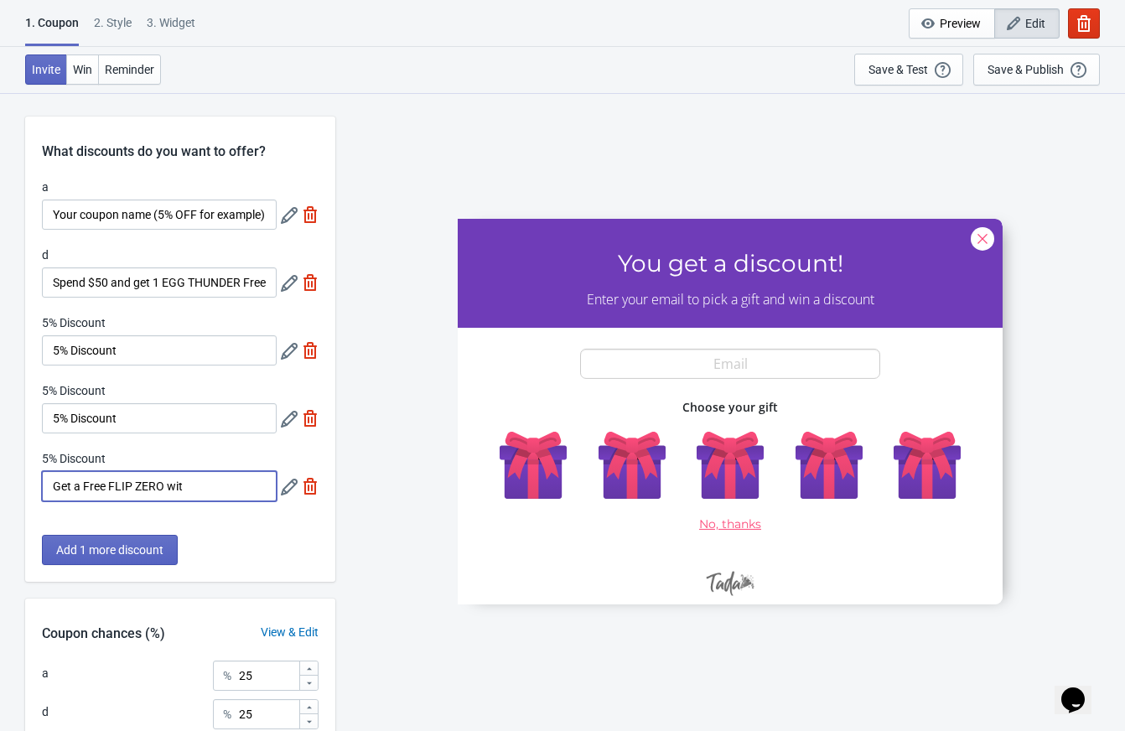
click at [288, 490] on icon at bounding box center [289, 487] width 17 height 17
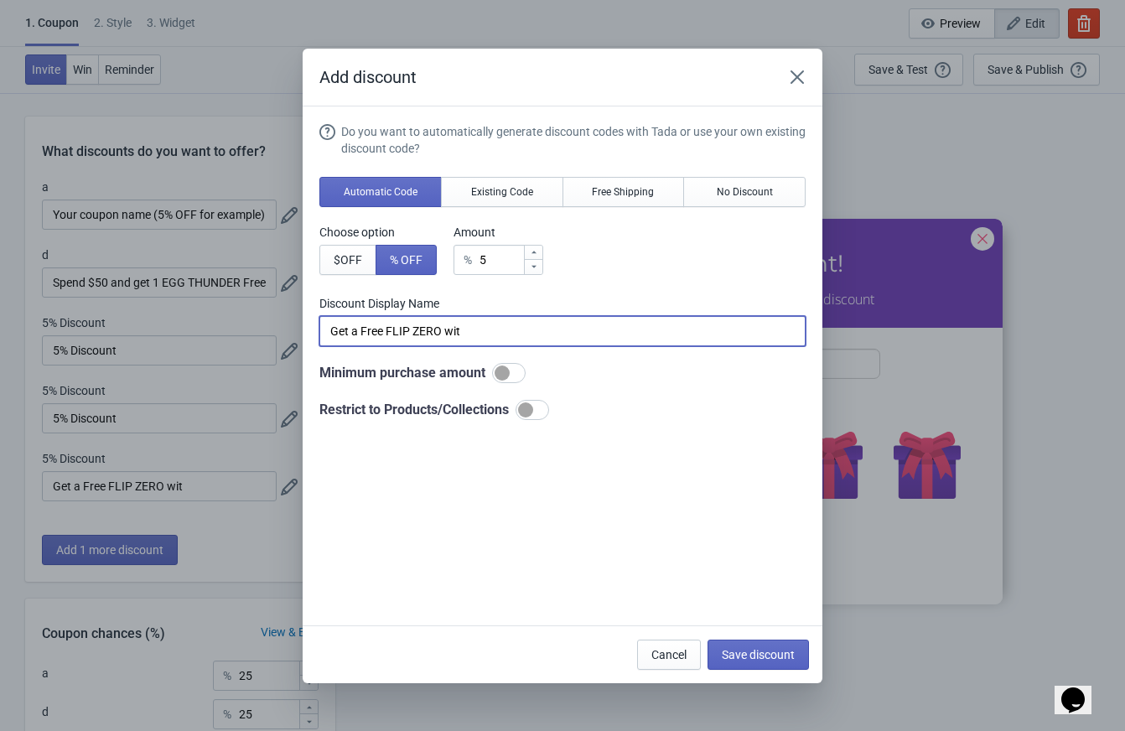
click at [490, 333] on input "Get a Free FLIP ZERO wit" at bounding box center [562, 331] width 486 height 30
type input "Get a Free FLIP ZERO with Purchase"
click at [629, 430] on div "Do you want to automatically generate discount codes with Tada or use your own …" at bounding box center [562, 367] width 486 height 489
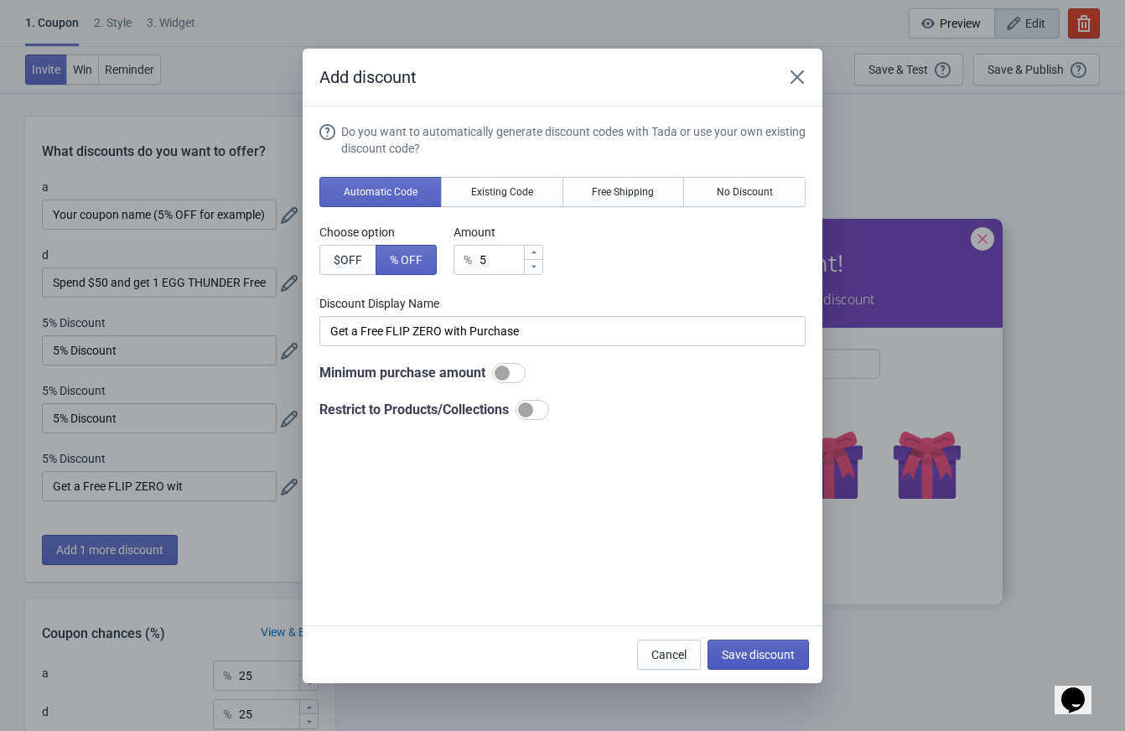
click at [731, 648] on span "Save discount" at bounding box center [758, 654] width 73 height 13
type input "Get a Free FLIP ZERO with Purchase"
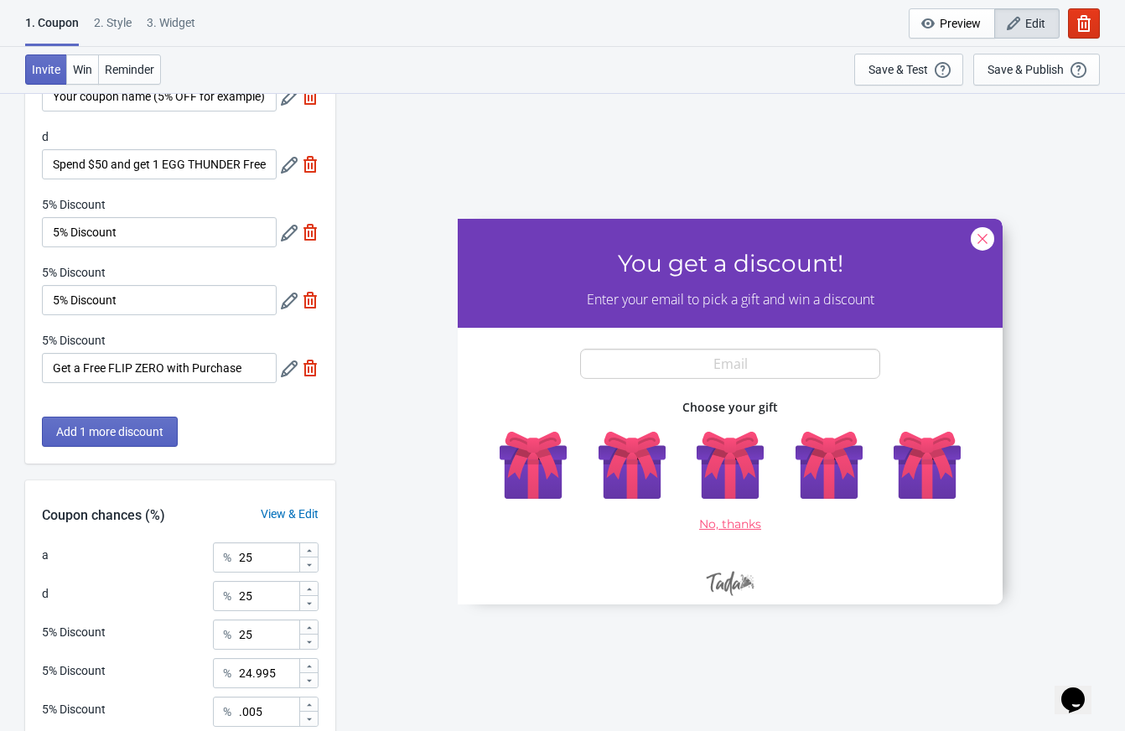
scroll to position [114, 0]
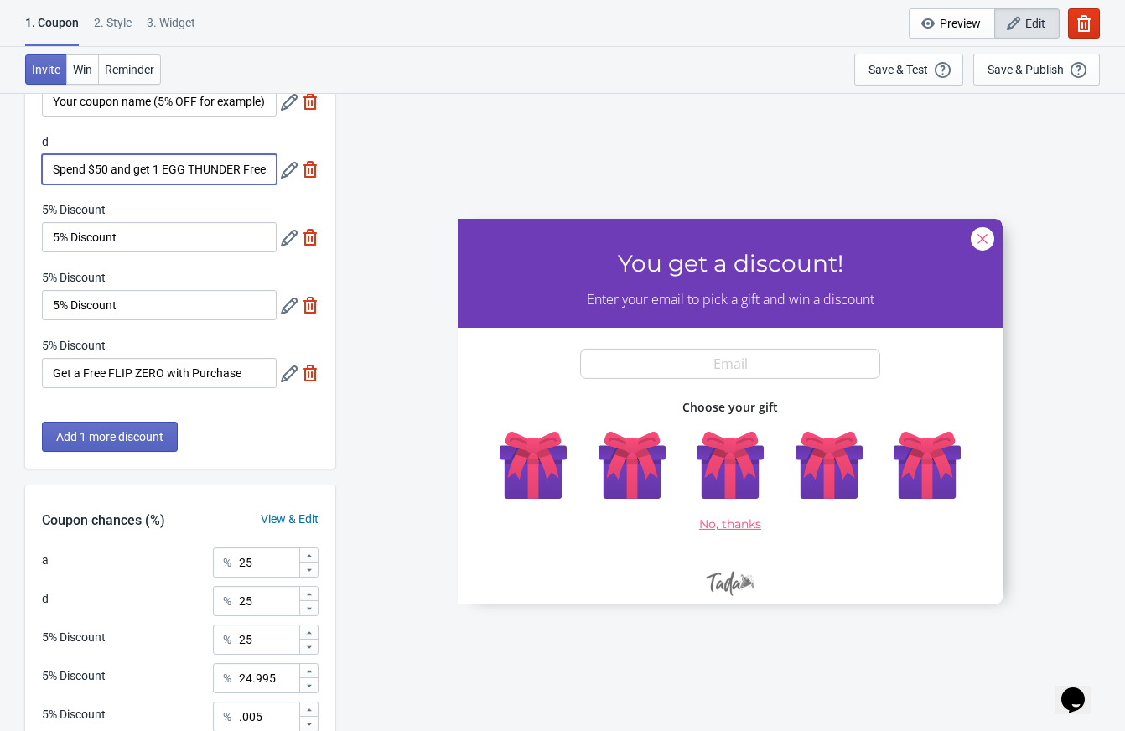
click at [151, 174] on input "Spend $50 and get 1 EGG THUNDER Free" at bounding box center [159, 169] width 235 height 30
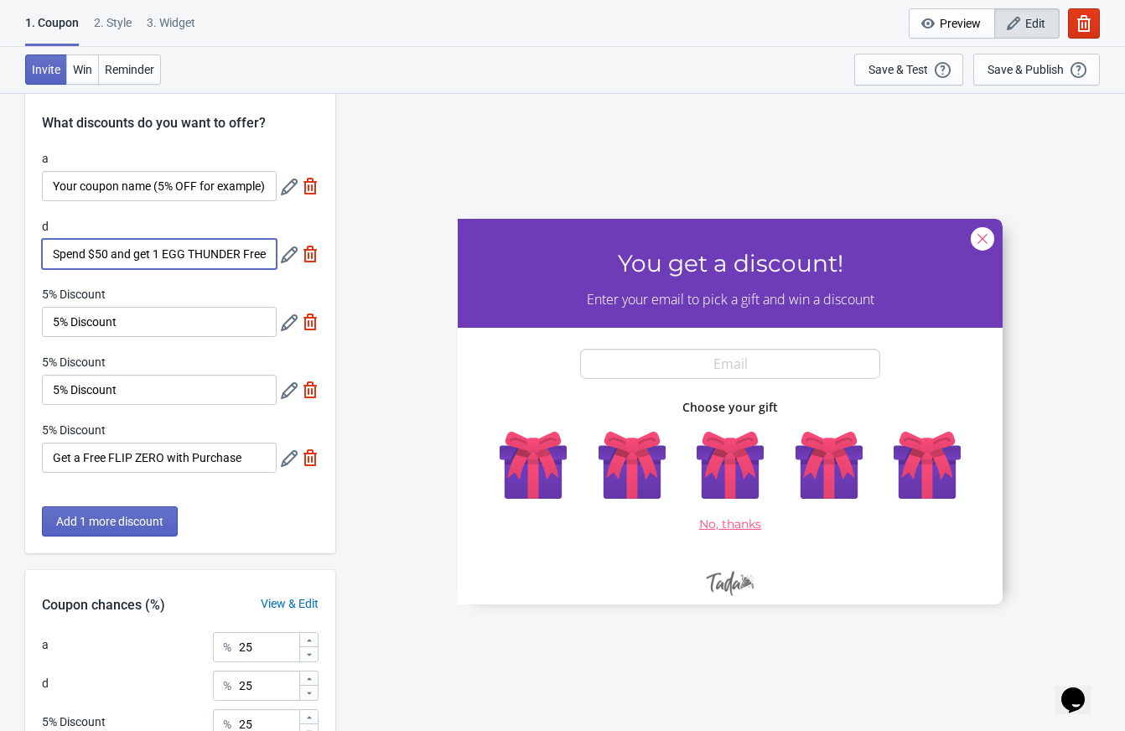
scroll to position [37, 0]
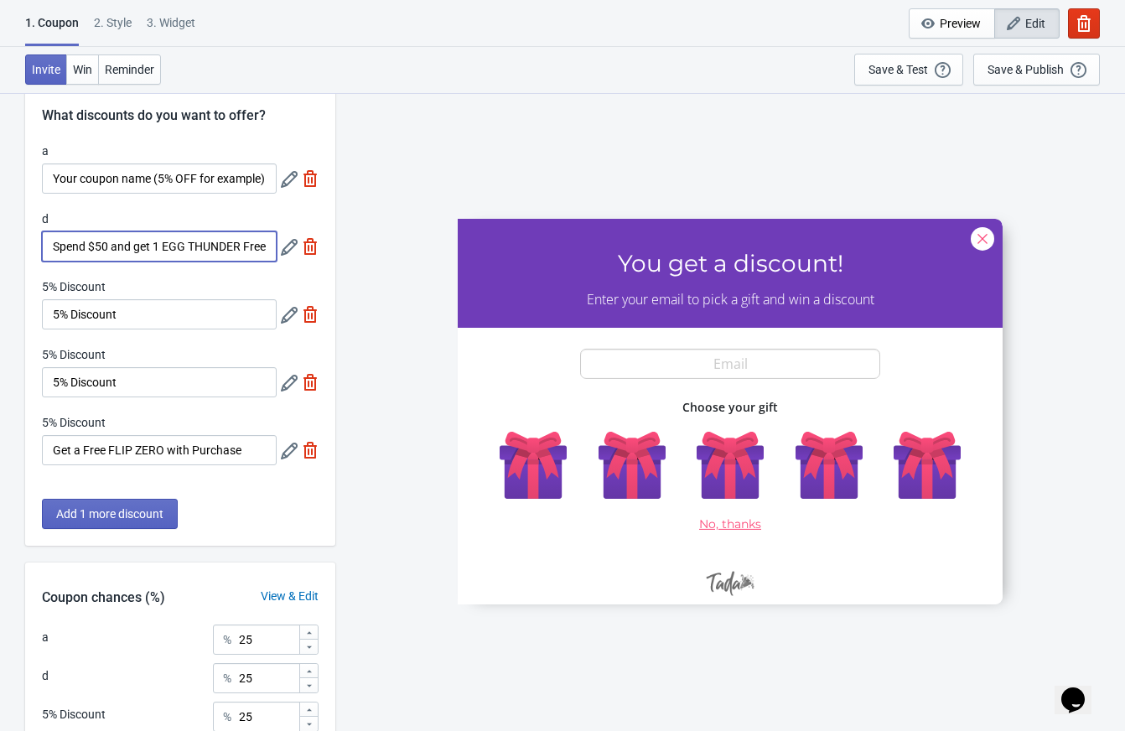
click at [281, 181] on icon at bounding box center [289, 179] width 17 height 17
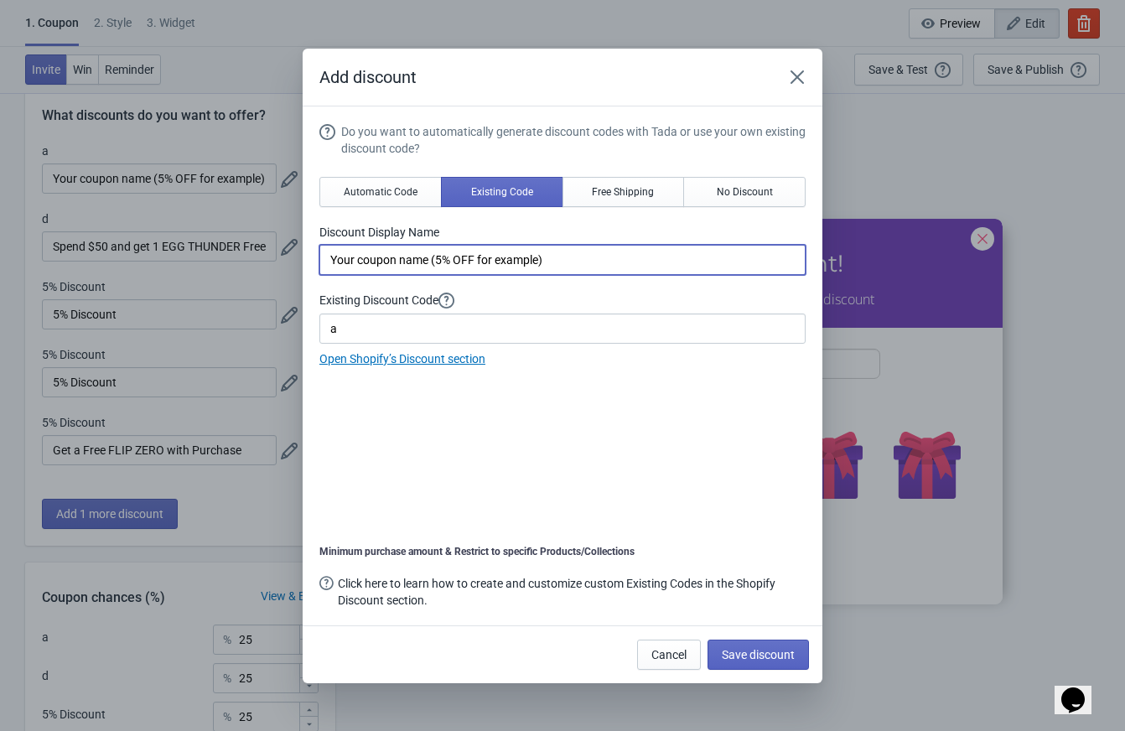
click at [428, 253] on input "Your coupon name (5% OFF for example)" at bounding box center [562, 260] width 486 height 30
paste input "Spend $50 and get 1 EGG THUNDER Free"
drag, startPoint x: 580, startPoint y: 266, endPoint x: 448, endPoint y: 265, distance: 132.5
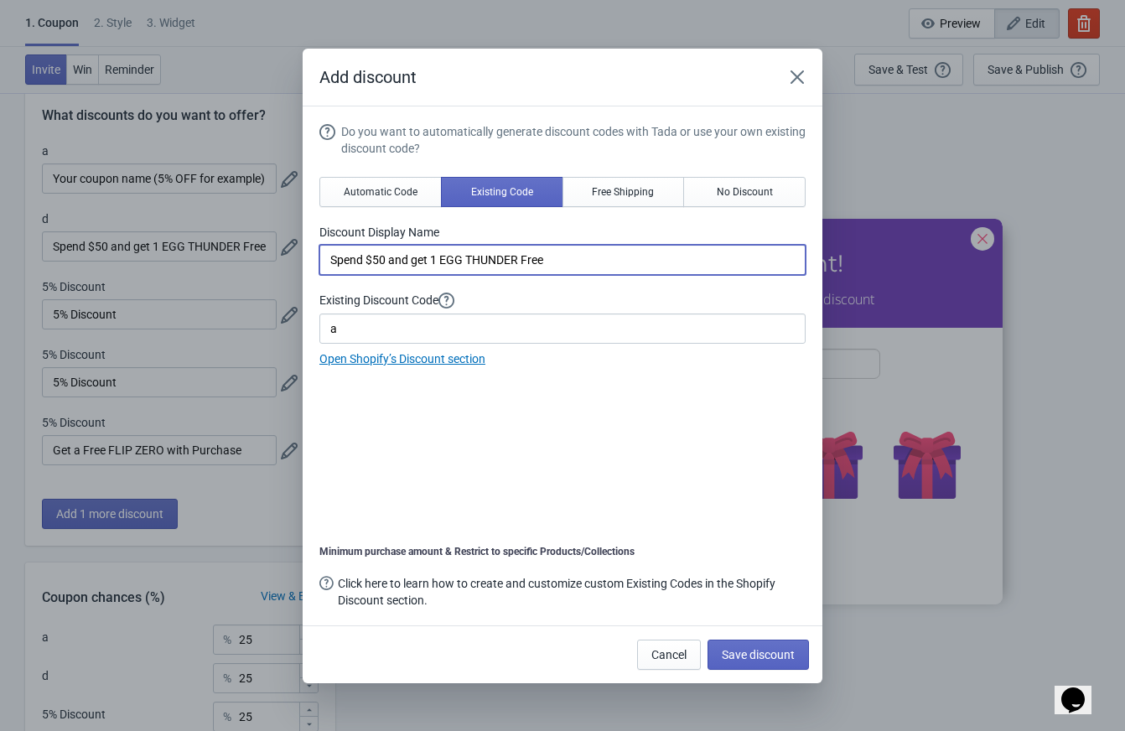
click at [448, 265] on input "Spend $50 and get 1 EGG THUNDER Free" at bounding box center [562, 260] width 486 height 30
click at [511, 265] on input "Spend $50 and get 1 EGG THUNDER Free" at bounding box center [562, 260] width 486 height 30
drag, startPoint x: 529, startPoint y: 263, endPoint x: 449, endPoint y: 264, distance: 80.5
click at [448, 265] on input "Spend $50 and get 1 EGG THUNDER Free" at bounding box center [562, 260] width 486 height 30
type input "Spend $50 and get 1 POCKET TENGA Free"
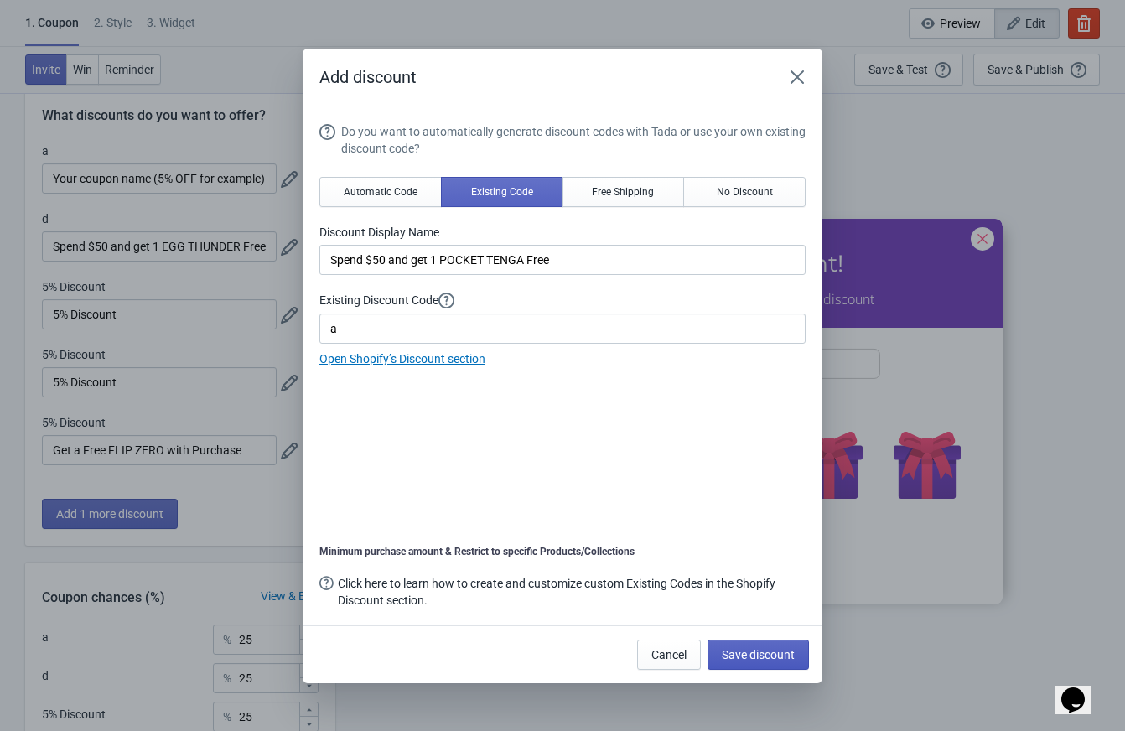
click at [765, 653] on span "Save discount" at bounding box center [758, 654] width 73 height 13
type input "Spend $50 and get 1 POCKET TENGA Free"
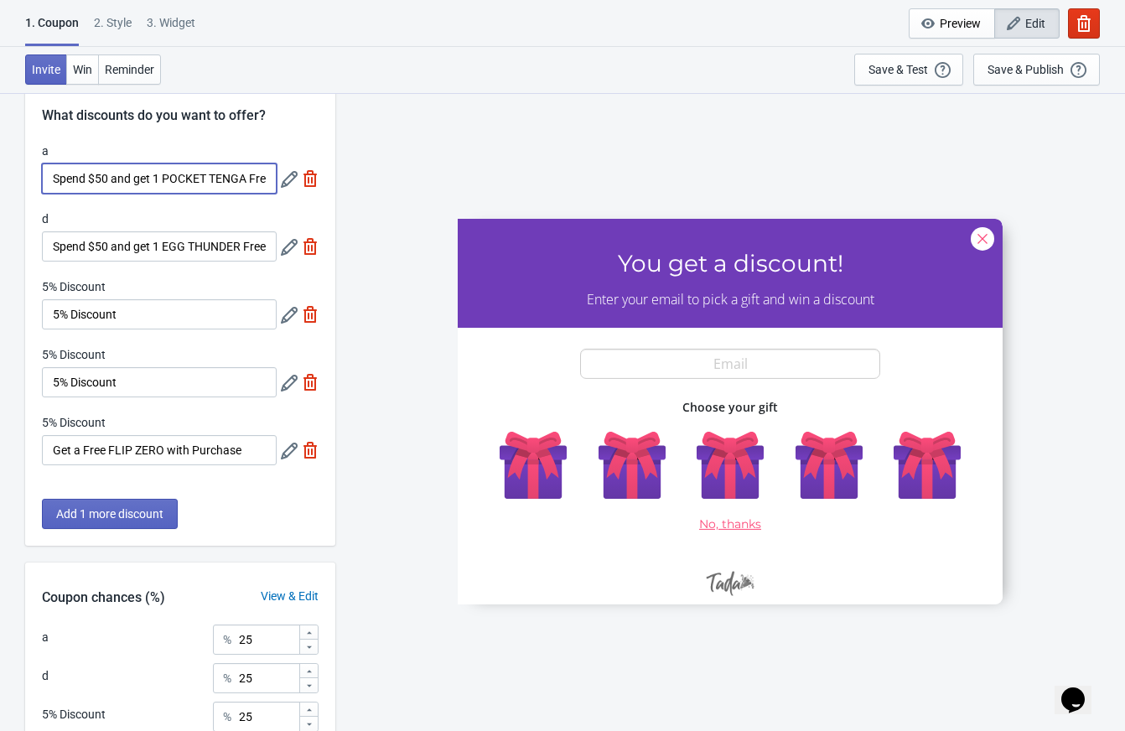
click at [181, 184] on input "Spend $50 and get 1 POCKET TENGA Free" at bounding box center [159, 178] width 235 height 30
click at [283, 330] on div at bounding box center [300, 314] width 38 height 30
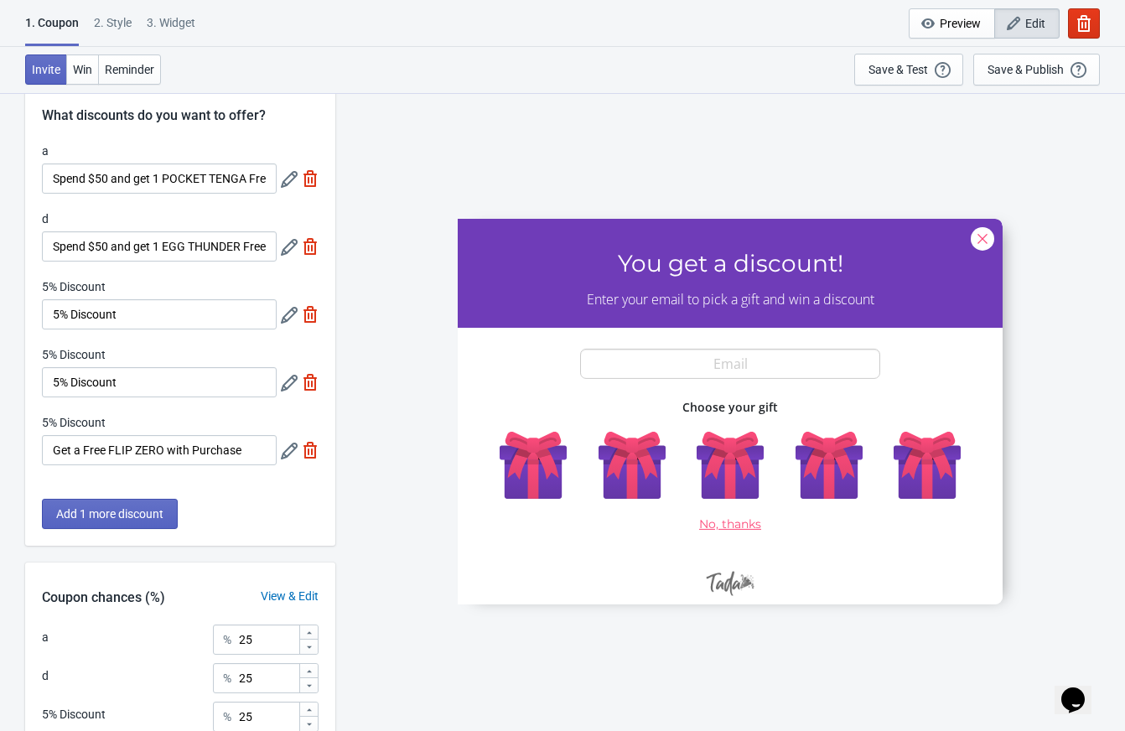
click at [283, 324] on div at bounding box center [300, 314] width 38 height 30
click at [283, 319] on icon at bounding box center [289, 315] width 17 height 17
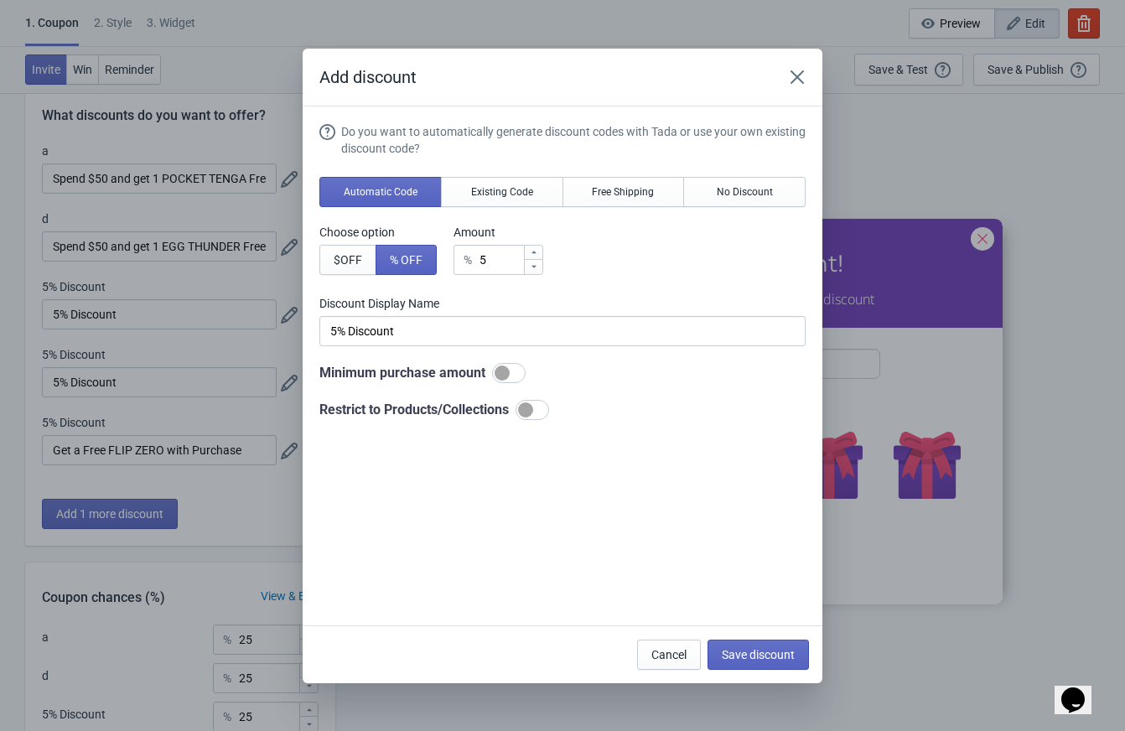
scroll to position [0, 0]
click at [377, 318] on input "5% Discount" at bounding box center [562, 331] width 486 height 30
paste input "Spend $50 and get 1 POCKET TENGA Free"
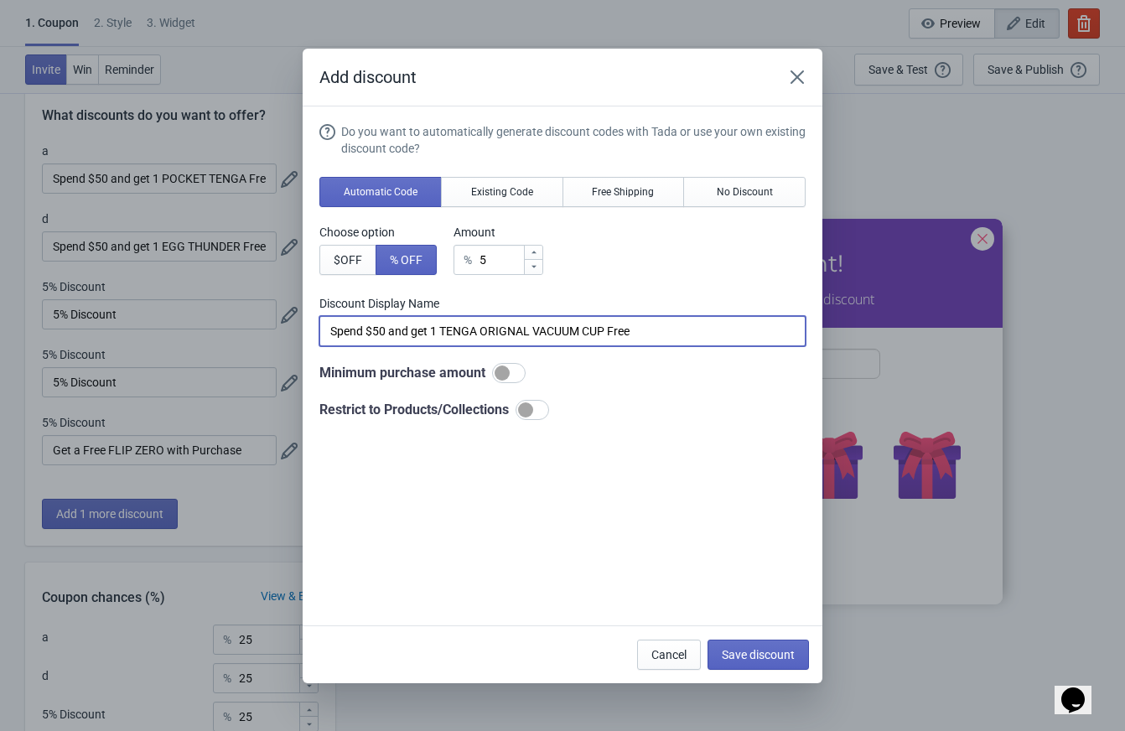
drag, startPoint x: 624, startPoint y: 331, endPoint x: 647, endPoint y: 331, distance: 23.5
click at [647, 331] on input "Spend $50 and get 1 TENGA ORIGNAL VACUUM CUP Free" at bounding box center [562, 331] width 486 height 30
drag, startPoint x: 624, startPoint y: 335, endPoint x: 739, endPoint y: 335, distance: 115.7
click at [739, 335] on input "Spend $50 and get 1 TENGA ORIGNAL VACUUM CUP Added to Cart" at bounding box center [562, 331] width 486 height 30
click at [519, 332] on input "Spend $50 and get 1 TENGA ORIGNAL VACUUM CUP Added to Cart" at bounding box center [562, 331] width 486 height 30
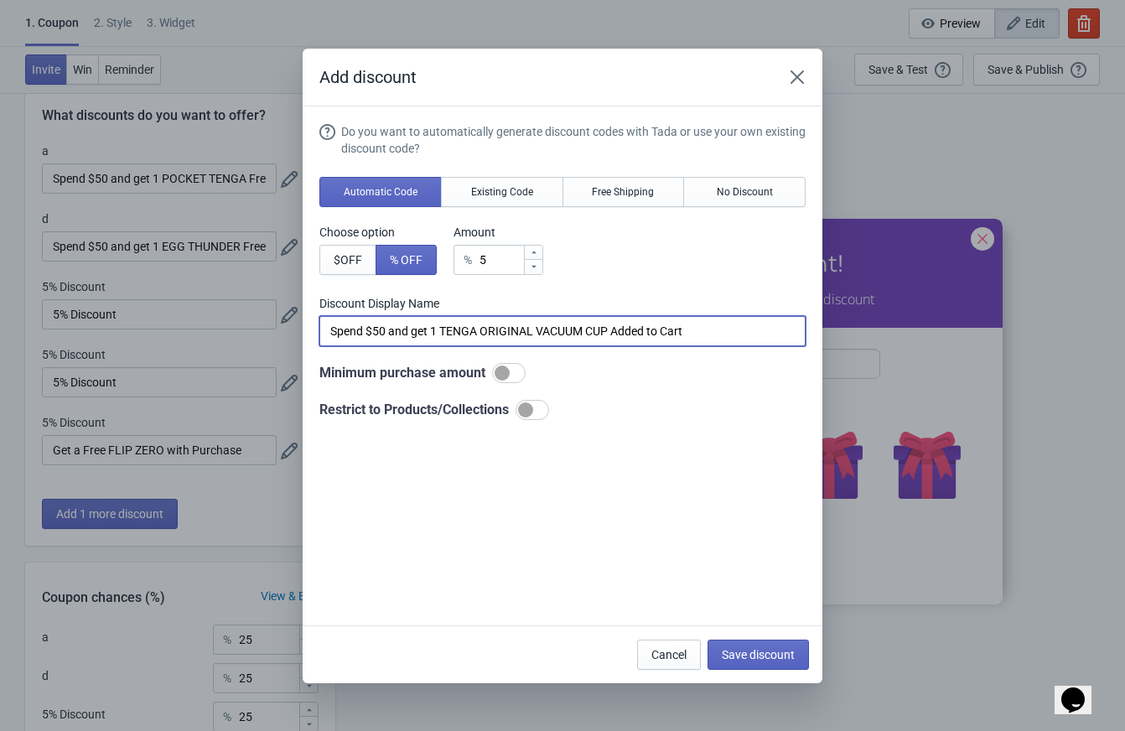
type input "Spend $50 and get 1 TENGA ORIGINAL VACUUM CUP Added to Cart"
click at [635, 373] on div "Minimum purchase amount" at bounding box center [562, 373] width 486 height 20
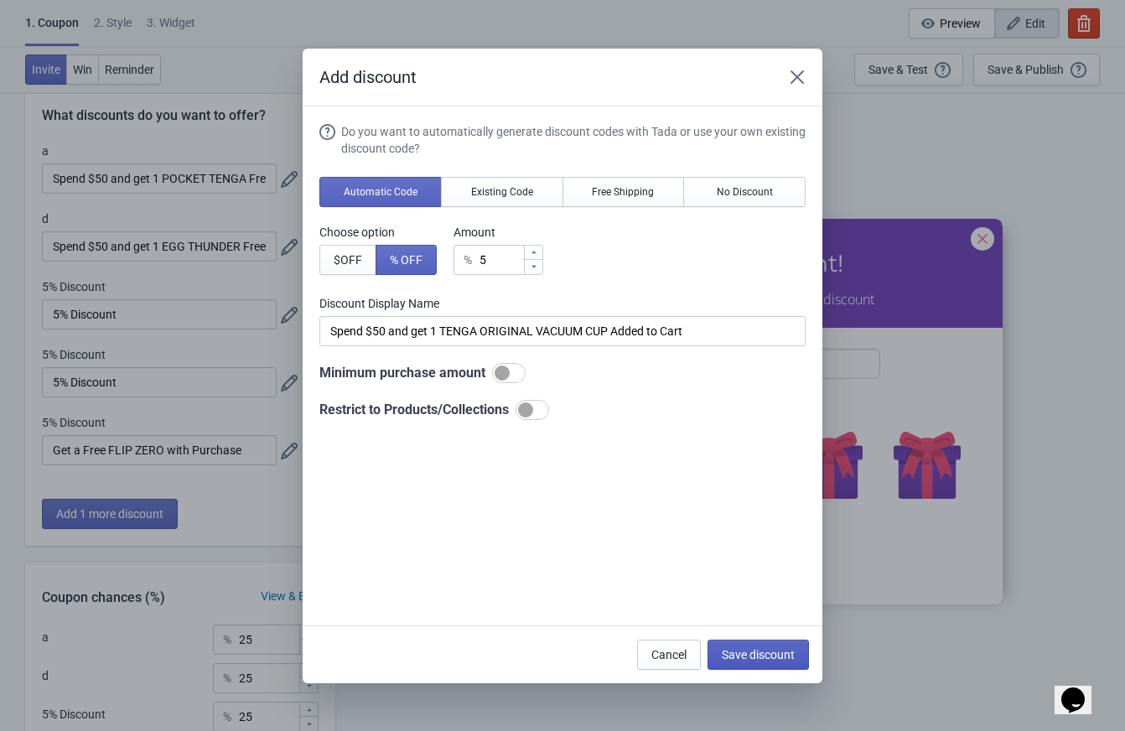
click at [765, 641] on button "Save discount" at bounding box center [758, 655] width 101 height 30
type input "Spend $50 and get 1 TENGA ORIGINAL VACUUM CUP Added to Cart"
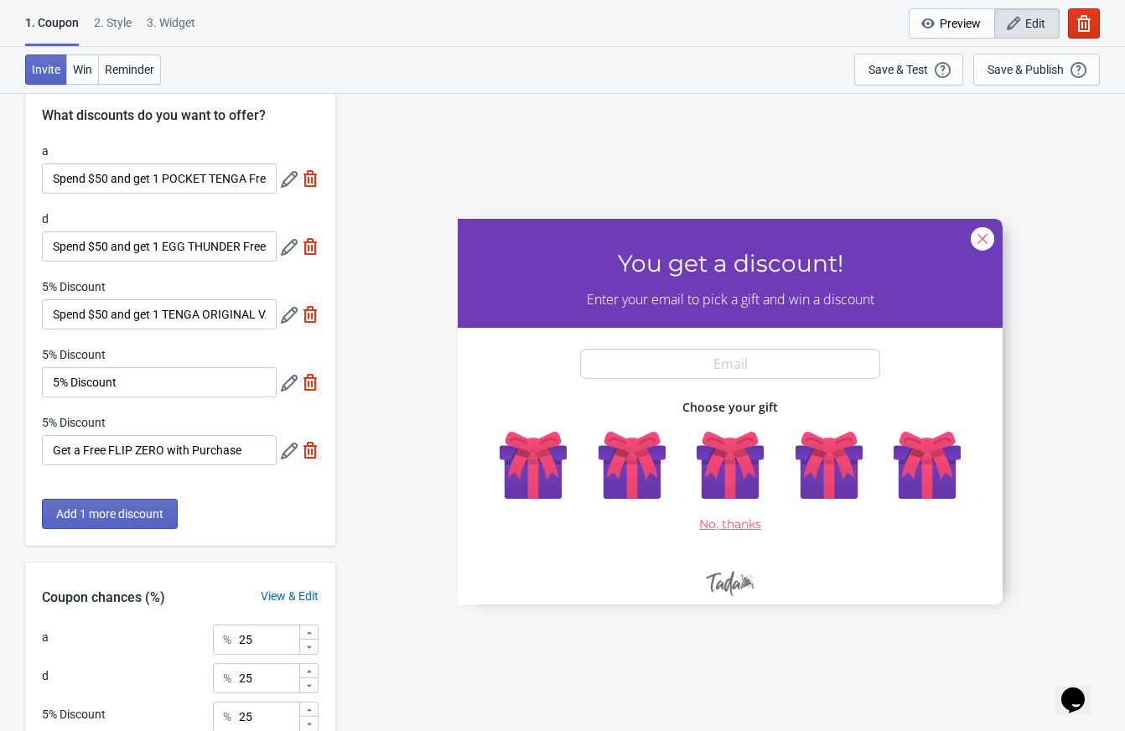
click at [289, 181] on icon at bounding box center [289, 179] width 17 height 17
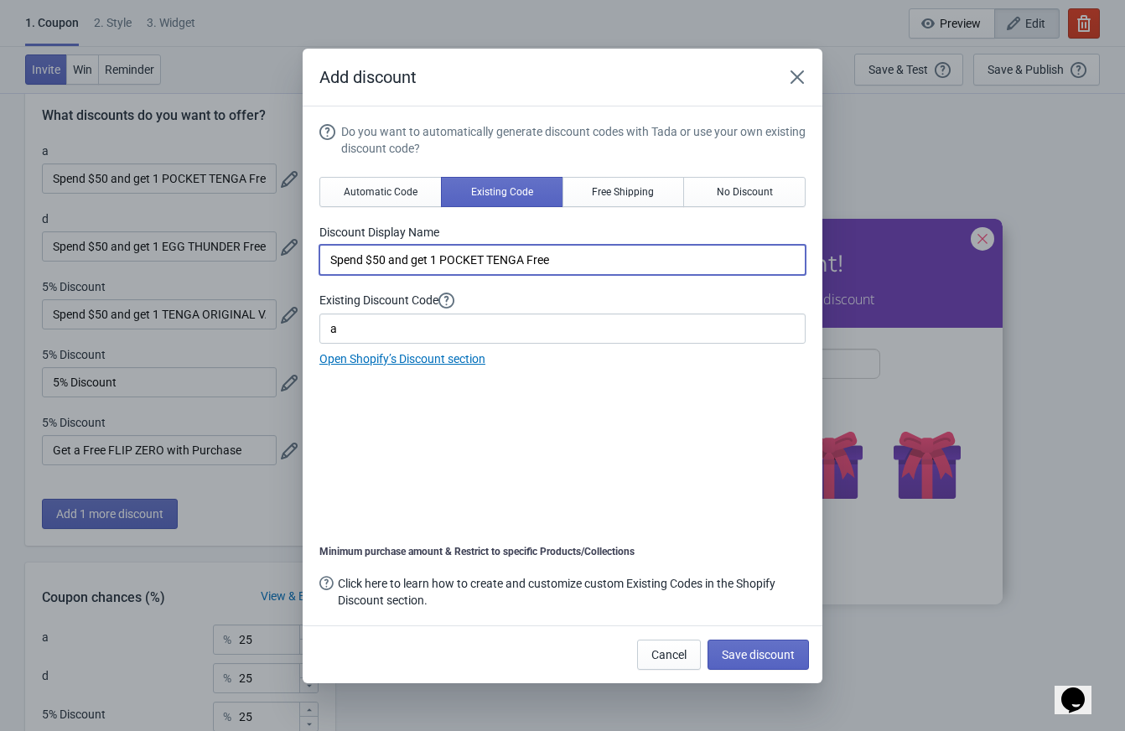
drag, startPoint x: 539, startPoint y: 262, endPoint x: 584, endPoint y: 261, distance: 45.3
click at [584, 261] on input "Spend $50 and get 1 POCKET TENGA Free" at bounding box center [562, 260] width 486 height 30
paste input "Added to Cart"
type input "Spend $50 and get 1 POCKET TENGA Added to Cart"
click at [777, 662] on button "Save discount" at bounding box center [758, 655] width 101 height 30
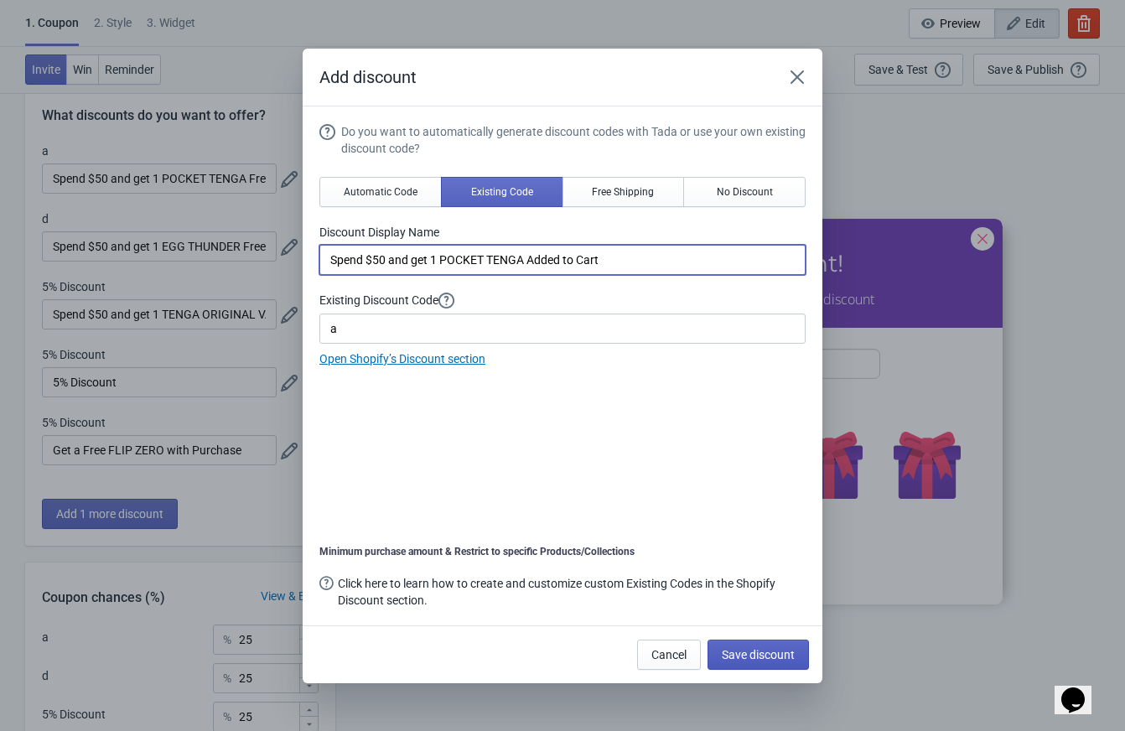
type input "Spend $50 and get 1 POCKET TENGA Added to Cart"
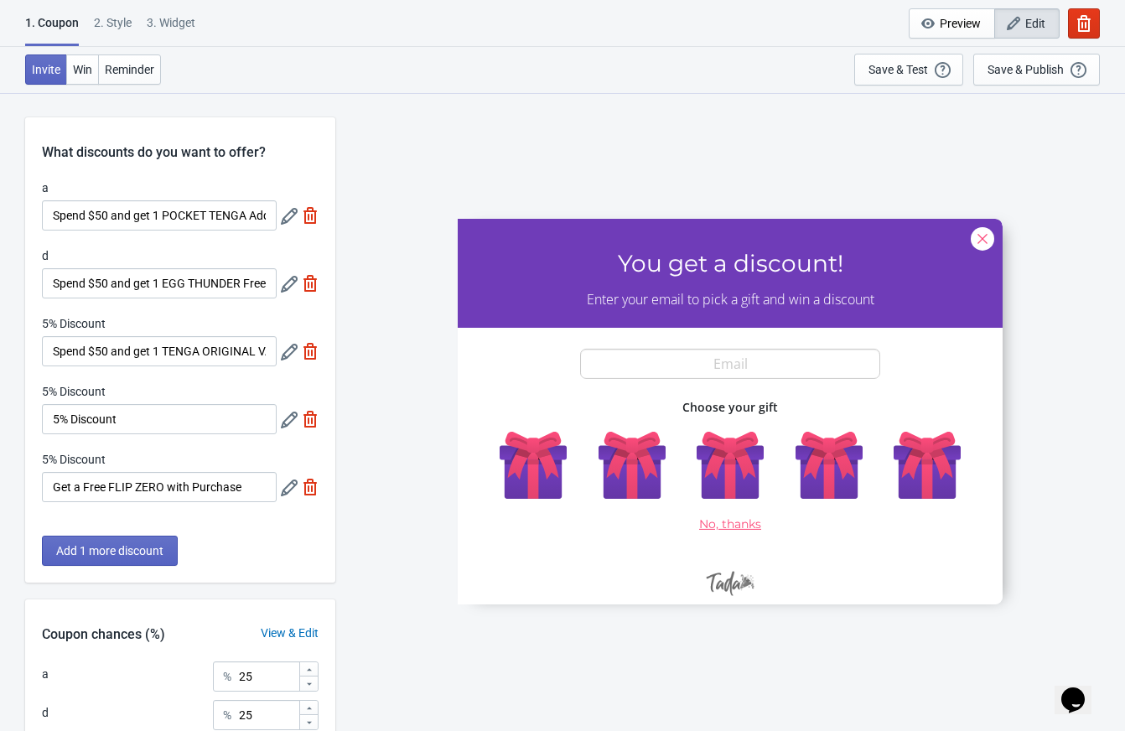
scroll to position [37, 0]
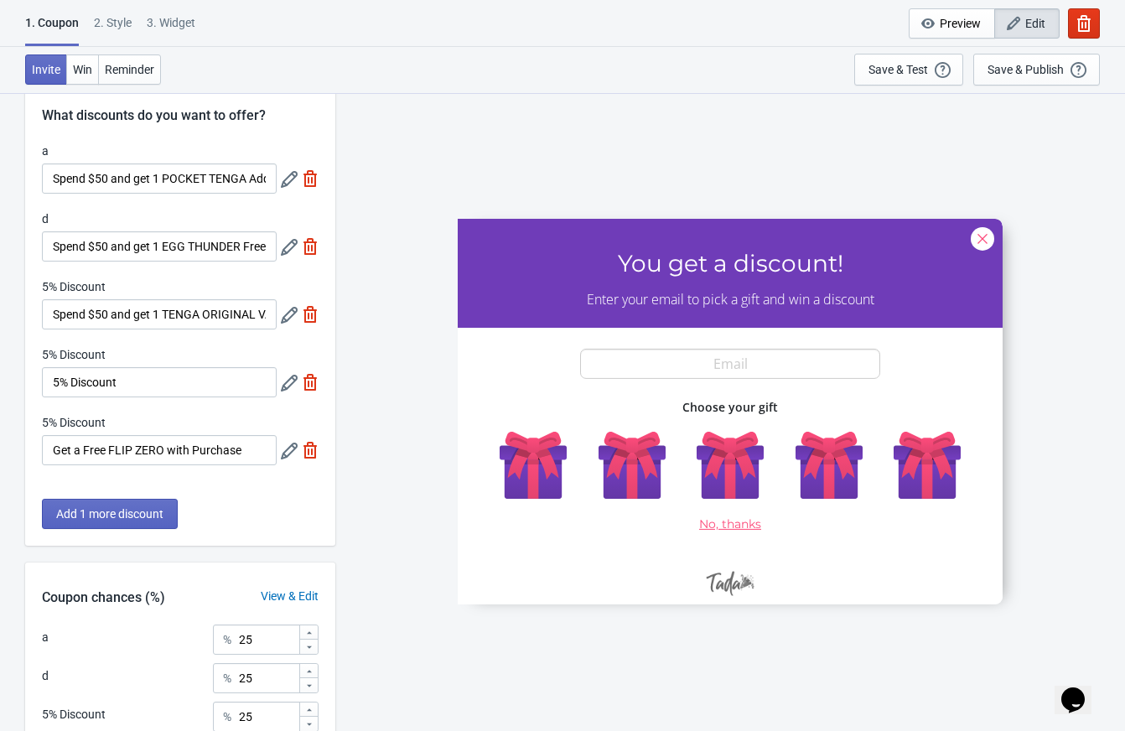
click at [281, 251] on icon at bounding box center [289, 247] width 17 height 17
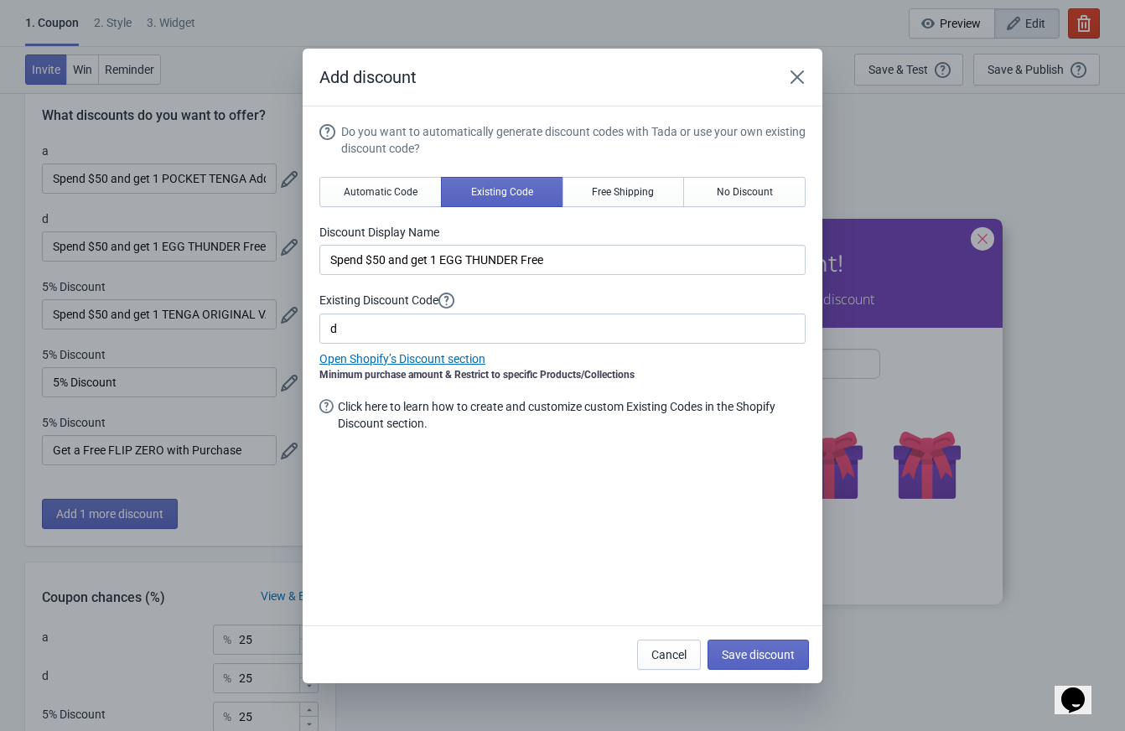
scroll to position [0, 0]
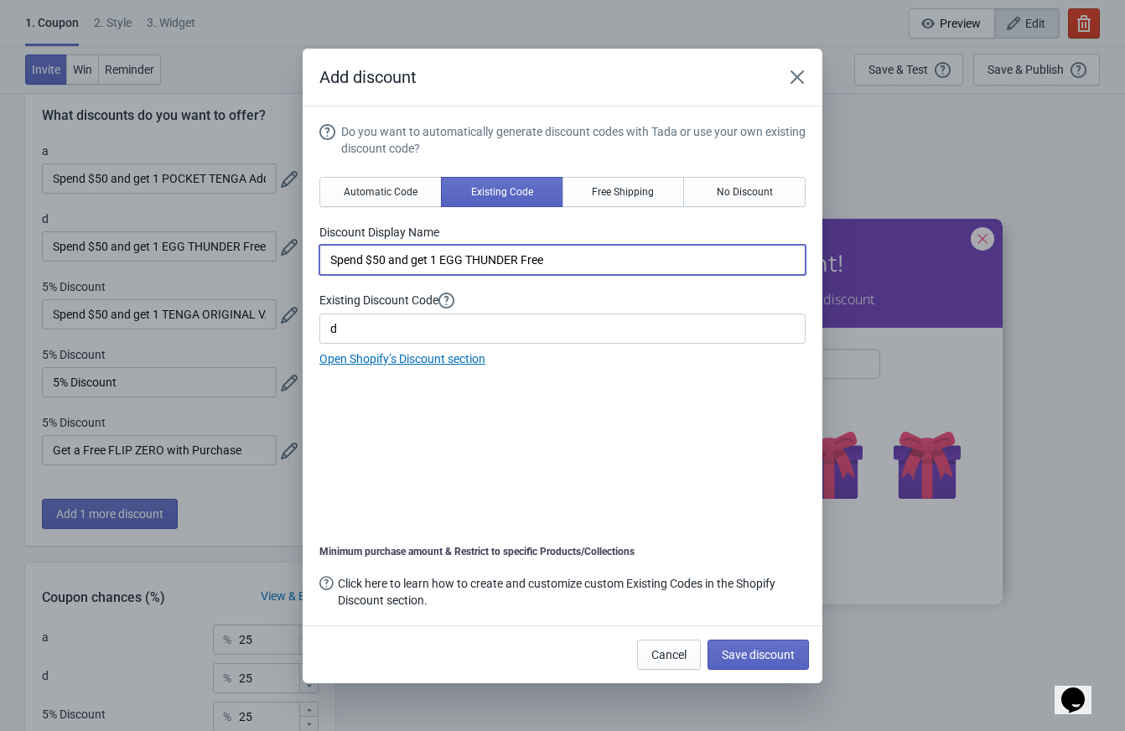
drag, startPoint x: 567, startPoint y: 261, endPoint x: 534, endPoint y: 261, distance: 32.7
click at [534, 261] on input "Spend $50 and get 1 EGG THUNDER Free" at bounding box center [562, 260] width 486 height 30
paste input "Added to Cart"
type input "Spend $50 and get 1 EGG THUNDER Added to Cart"
click at [776, 646] on button "Save discount" at bounding box center [758, 655] width 101 height 30
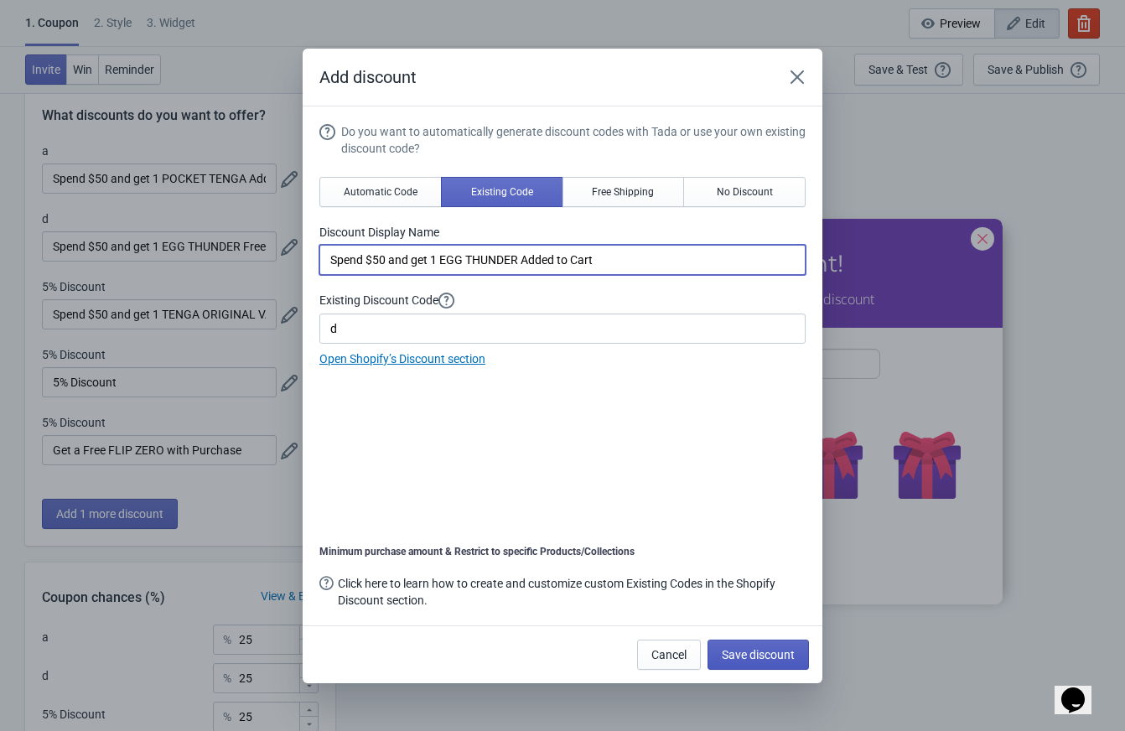
type input "Spend $50 and get 1 EGG THUNDER Added to Cart"
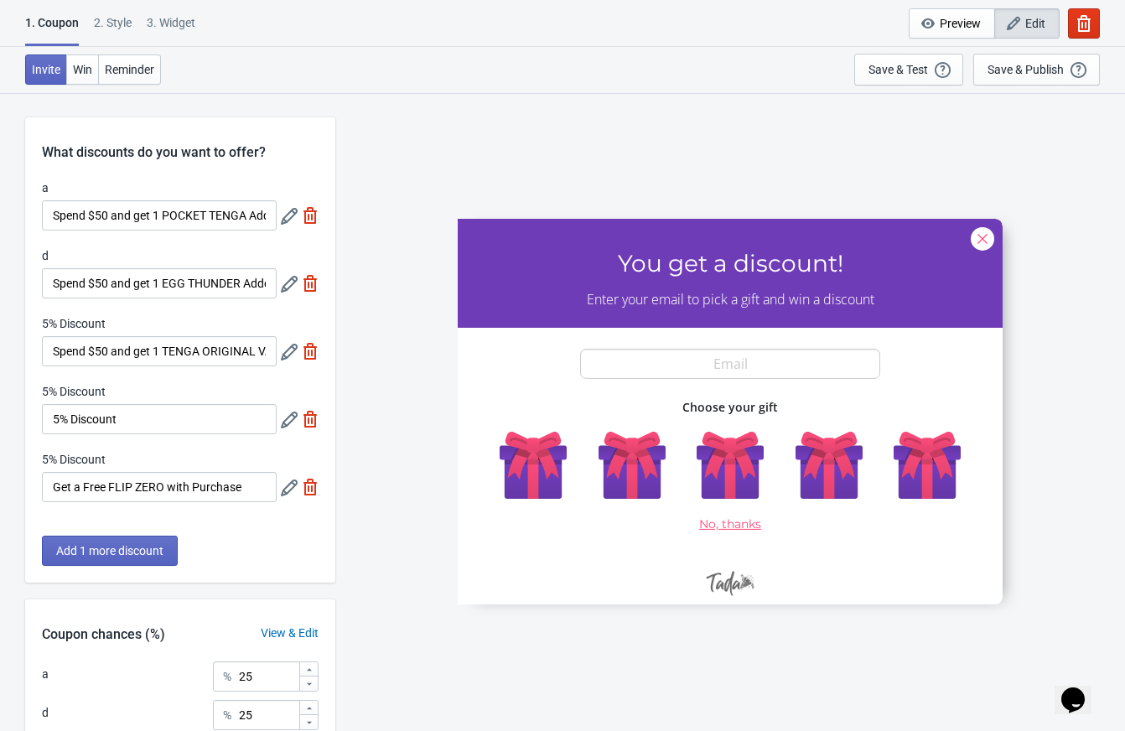
scroll to position [37, 0]
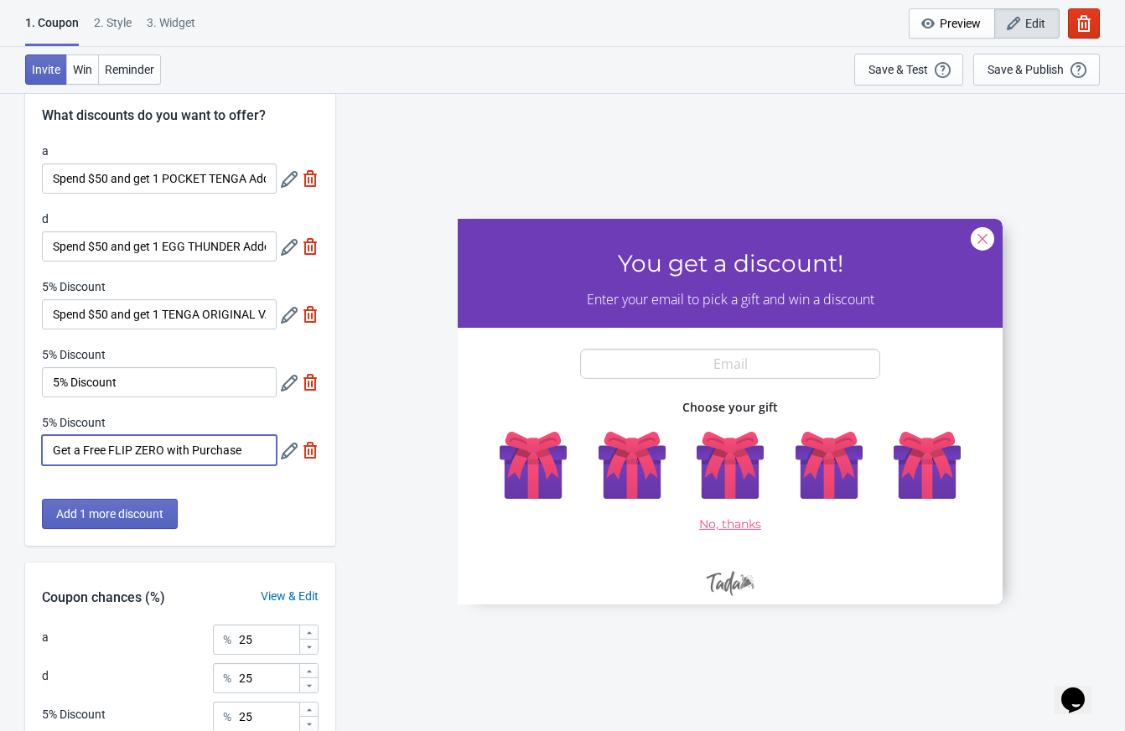
click at [200, 444] on input "Get a Free FLIP ZERO with Purchase" at bounding box center [159, 450] width 235 height 30
click at [226, 449] on input "Get a Free FLIP ZERO with Purchase" at bounding box center [159, 450] width 235 height 30
click at [281, 381] on icon at bounding box center [289, 383] width 17 height 17
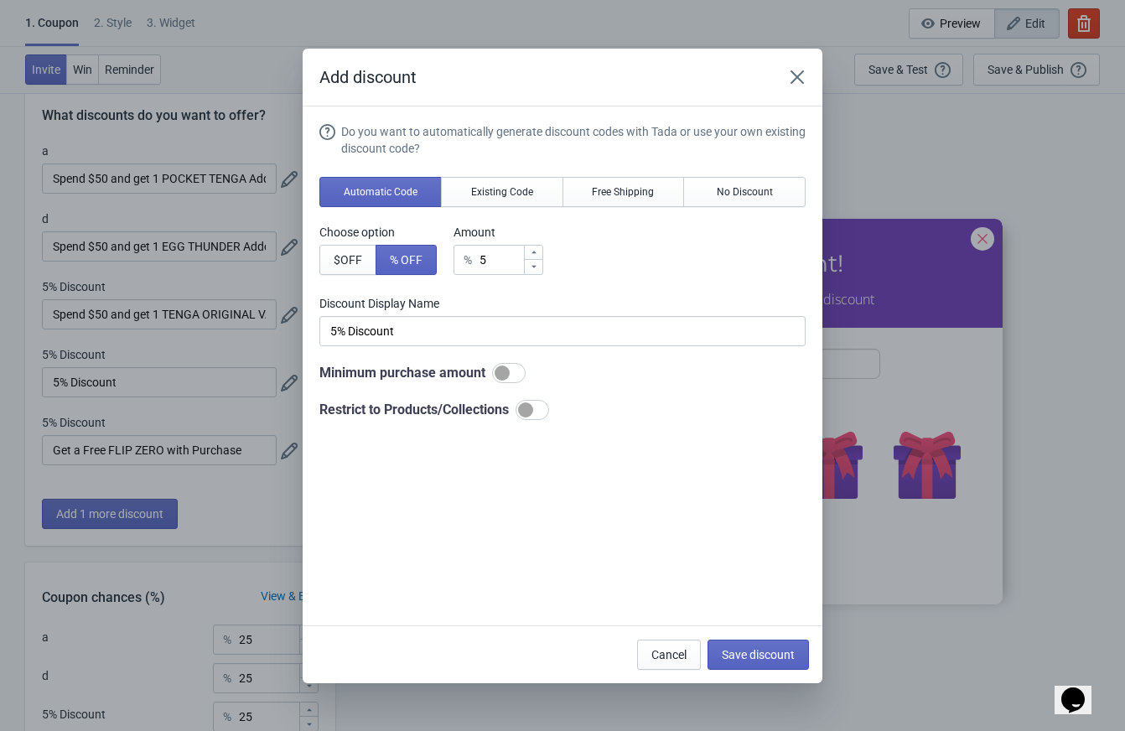
scroll to position [0, 0]
click at [388, 330] on input "5% Discount" at bounding box center [562, 331] width 486 height 30
click at [163, 315] on div "Add discount Do you want to automatically generate discount codes with Tada or …" at bounding box center [562, 366] width 1125 height 635
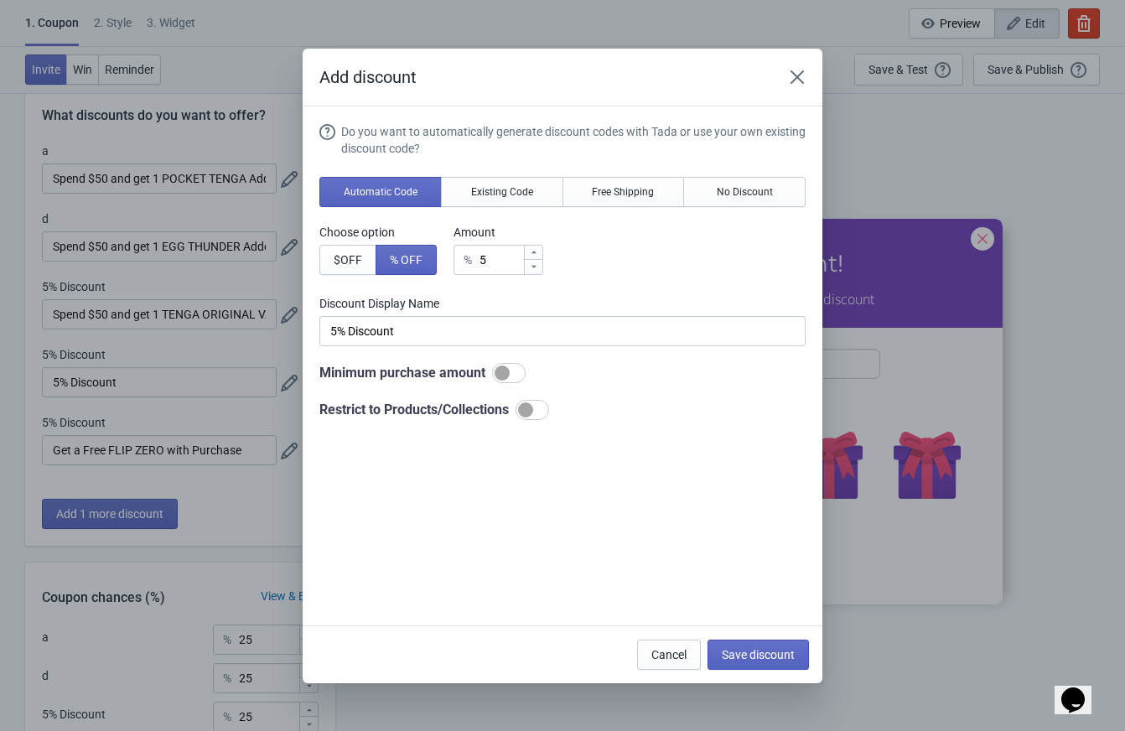
click at [278, 315] on div "Add discount Do you want to automatically generate discount codes with Tada or …" at bounding box center [562, 366] width 1125 height 635
click at [796, 69] on icon "Close" at bounding box center [797, 77] width 17 height 17
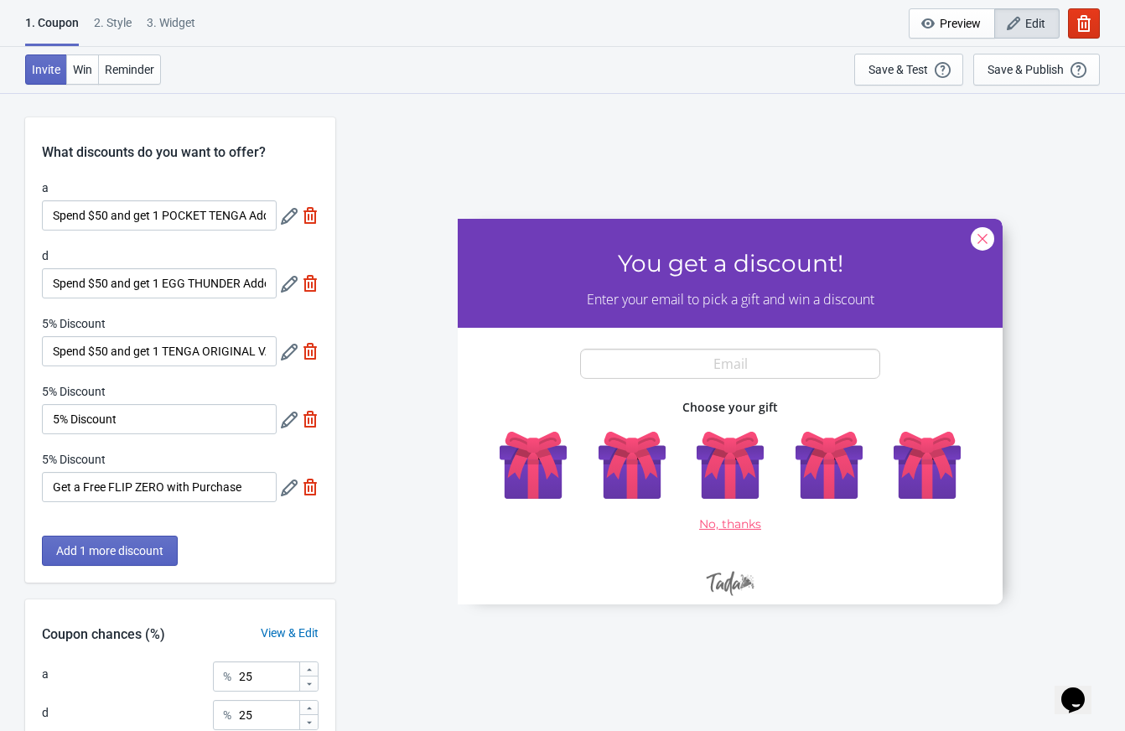
scroll to position [37, 0]
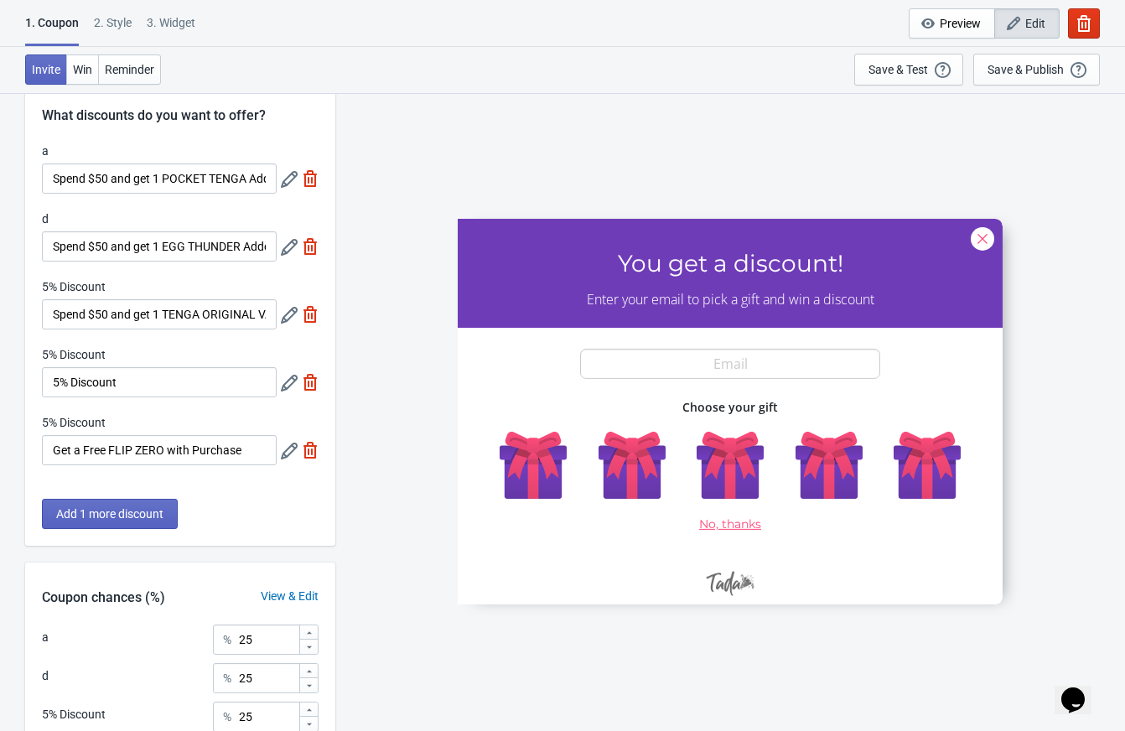
click at [278, 315] on div "5% Discount Spend $50 and get 1 TENGA ORIGINAL VACUUM CUP Added to Cart" at bounding box center [180, 303] width 277 height 51
click at [286, 315] on icon at bounding box center [289, 315] width 17 height 17
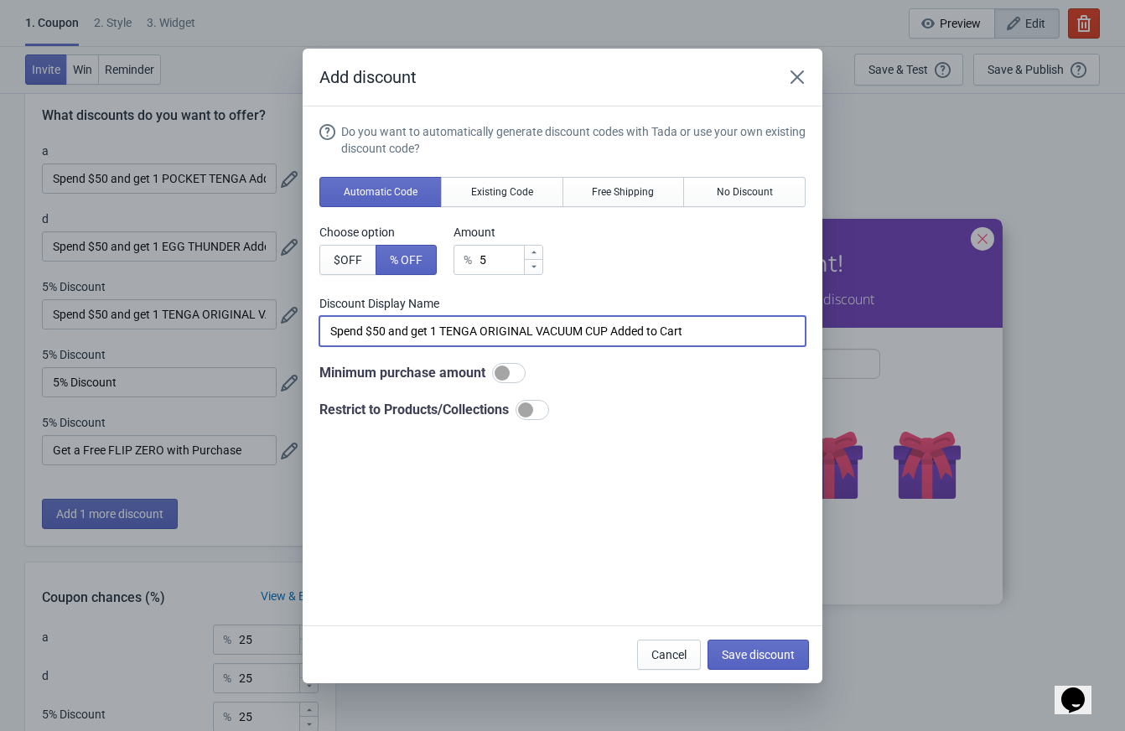
click at [408, 337] on input "Spend $50 and get 1 TENGA ORIGINAL VACUUM CUP Added to Cart" at bounding box center [562, 331] width 486 height 30
click at [809, 76] on button "Close" at bounding box center [797, 77] width 30 height 30
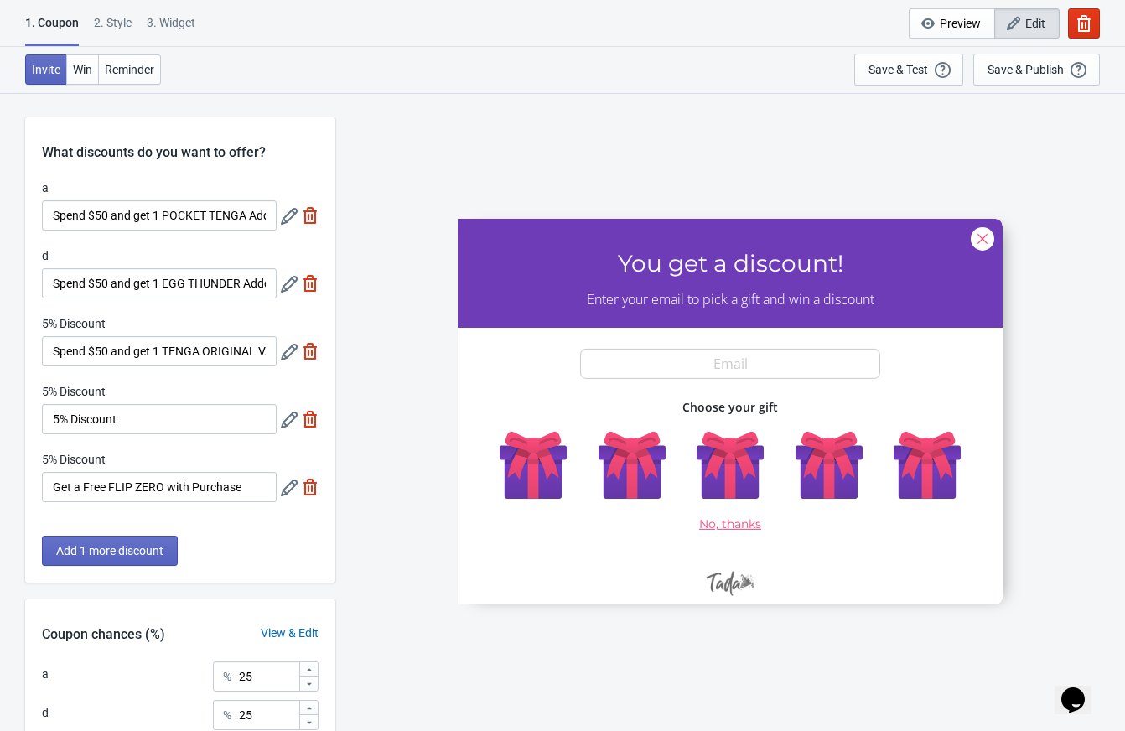
scroll to position [37, 0]
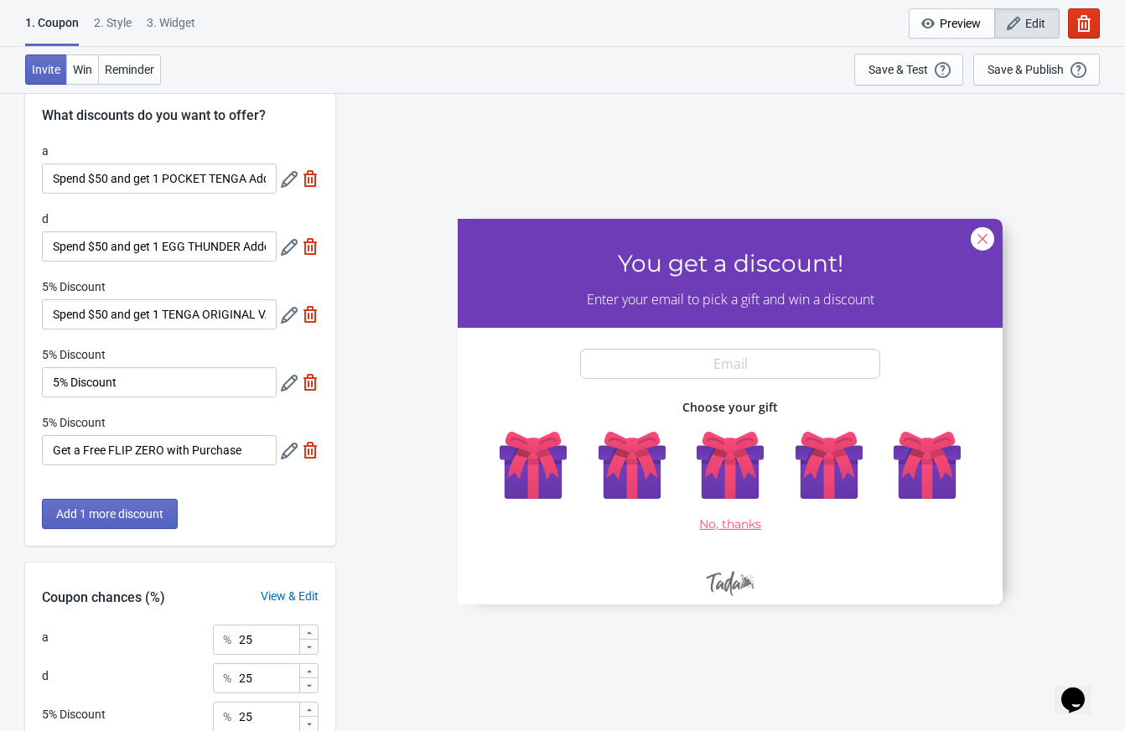
click at [285, 376] on icon at bounding box center [289, 383] width 17 height 17
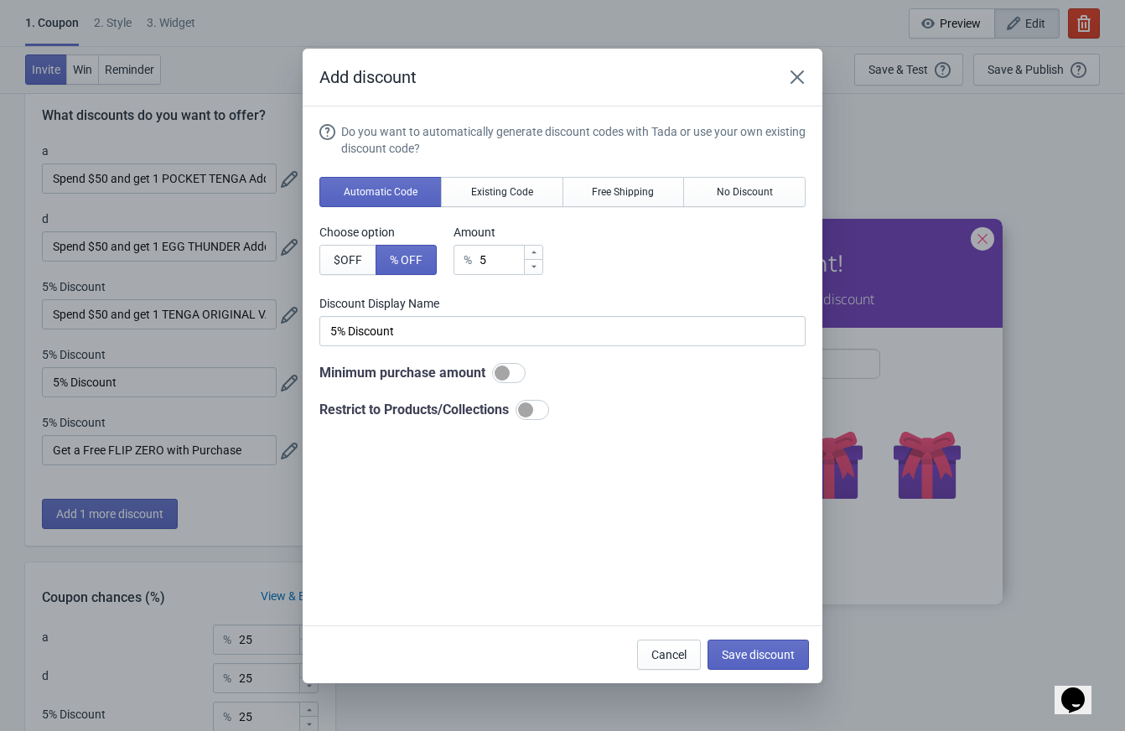
scroll to position [0, 0]
click at [447, 341] on input "5% Discount" at bounding box center [562, 331] width 486 height 30
paste input "Spend $50 and get 1 TENGA ORIGINAL VACUUM CUP Added to Car"
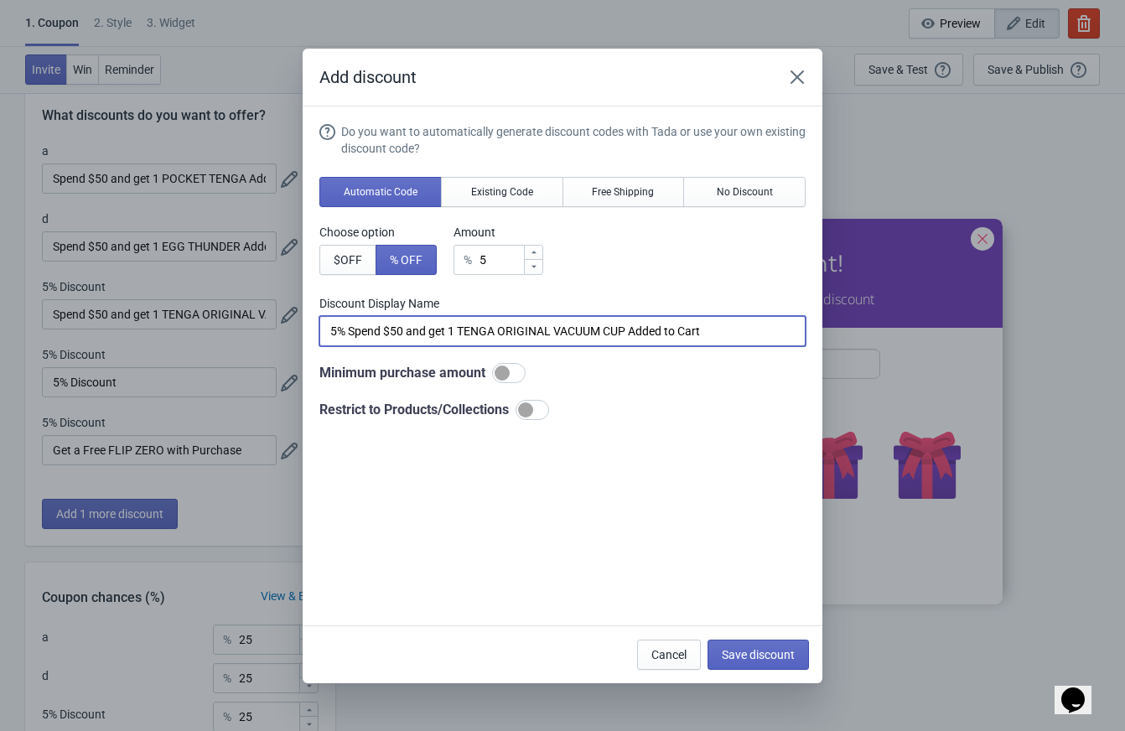
click at [447, 341] on input "5% Spend $50 and get 1 TENGA ORIGINAL VACUUM CUP Added to Cart" at bounding box center [562, 331] width 486 height 30
paste input
drag, startPoint x: 621, startPoint y: 328, endPoint x: 490, endPoint y: 330, distance: 131.6
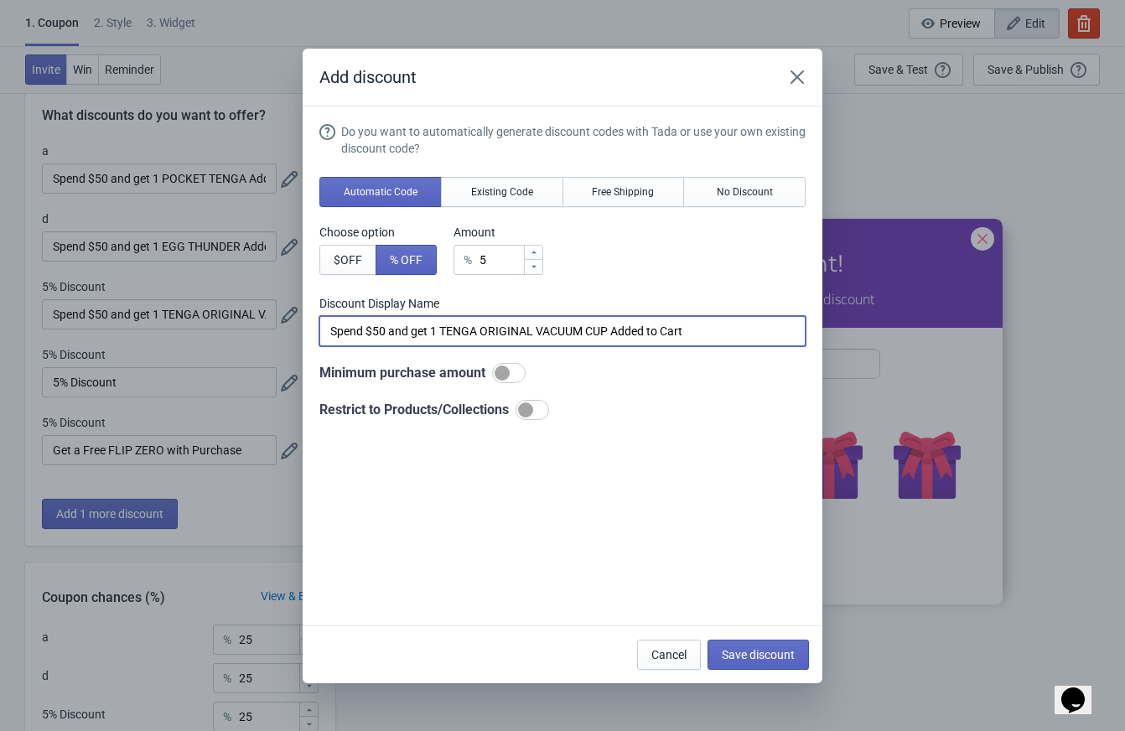
click at [490, 330] on input "Spend $50 and get 1 TENGA ORIGINAL VACUUM CUP Added to Cart" at bounding box center [562, 331] width 486 height 30
type input "Spend $50 and get 1 TENGA Lotion Added to Cart"
click at [747, 640] on button "Save discount" at bounding box center [758, 655] width 101 height 30
type input "Spend $50 and get 1 TENGA Lotion Added to Cart"
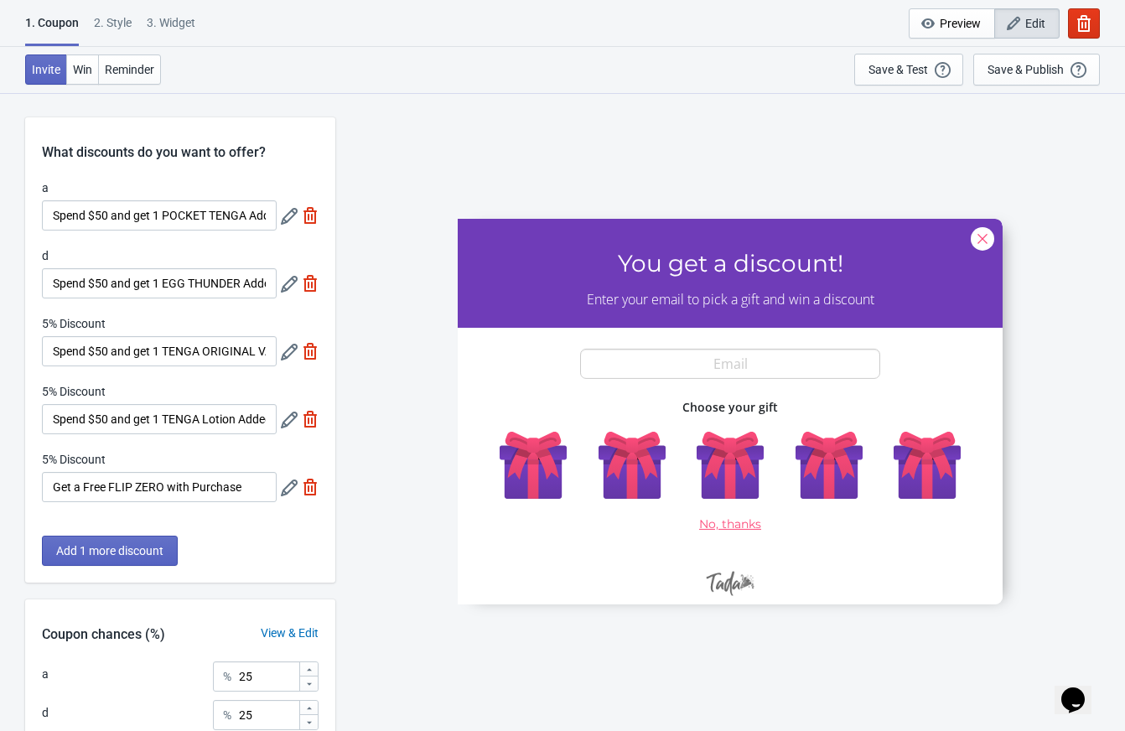
click at [119, 23] on div "2 . Style" at bounding box center [113, 28] width 38 height 29
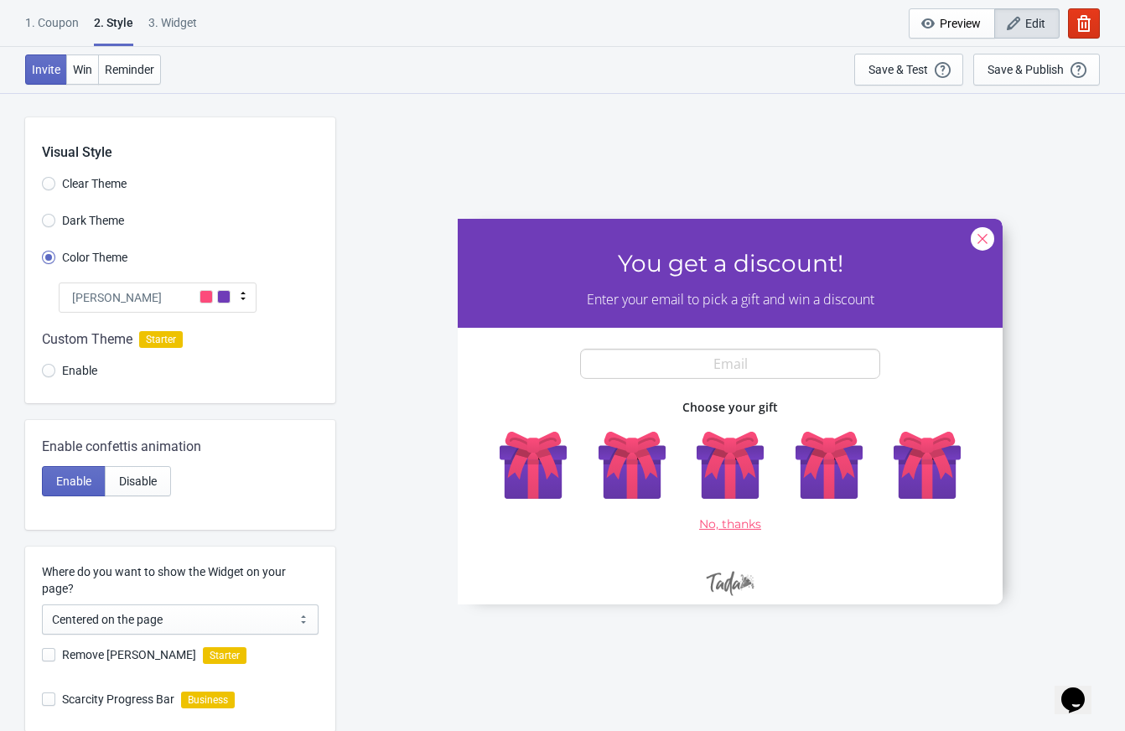
click at [54, 18] on div "1. Coupon" at bounding box center [52, 28] width 54 height 29
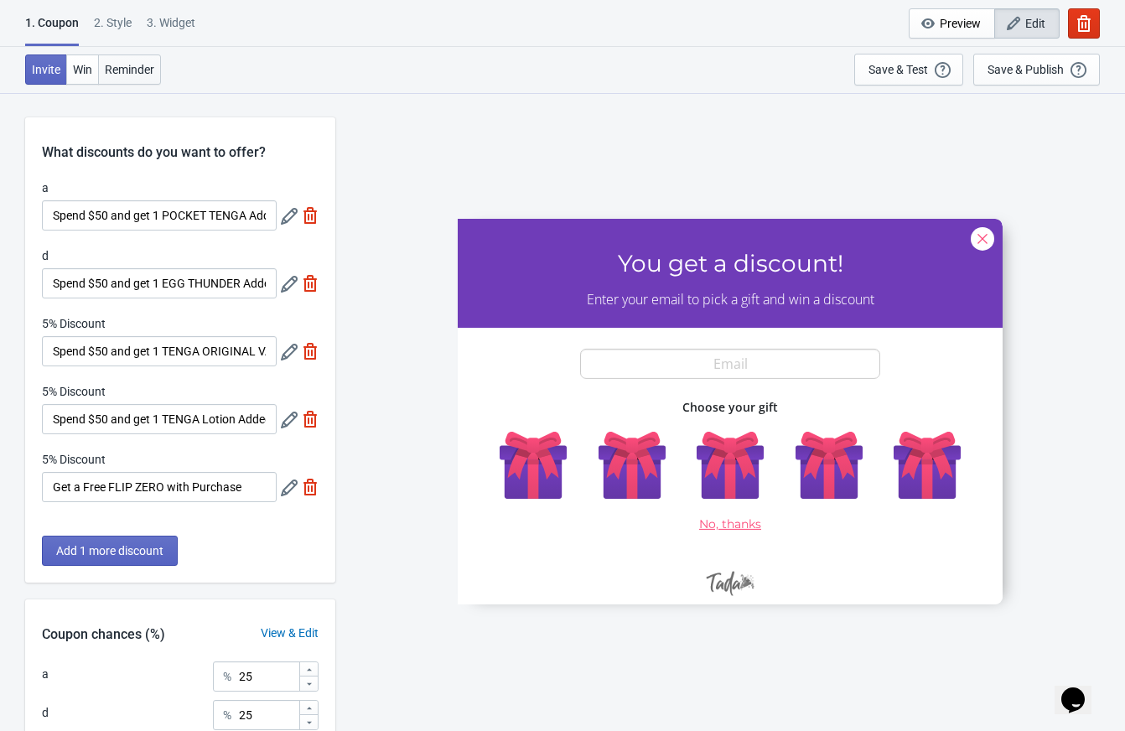
click at [127, 74] on span "Reminder" at bounding box center [129, 69] width 49 height 13
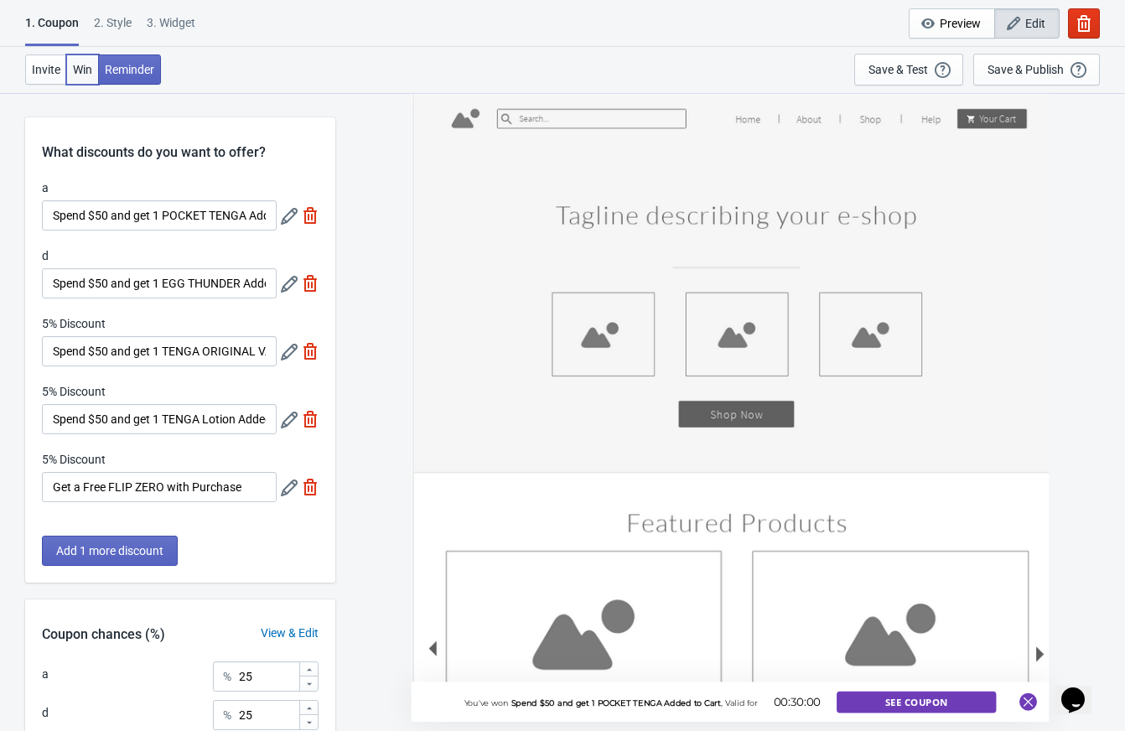
click at [76, 68] on span "Win" at bounding box center [82, 69] width 19 height 13
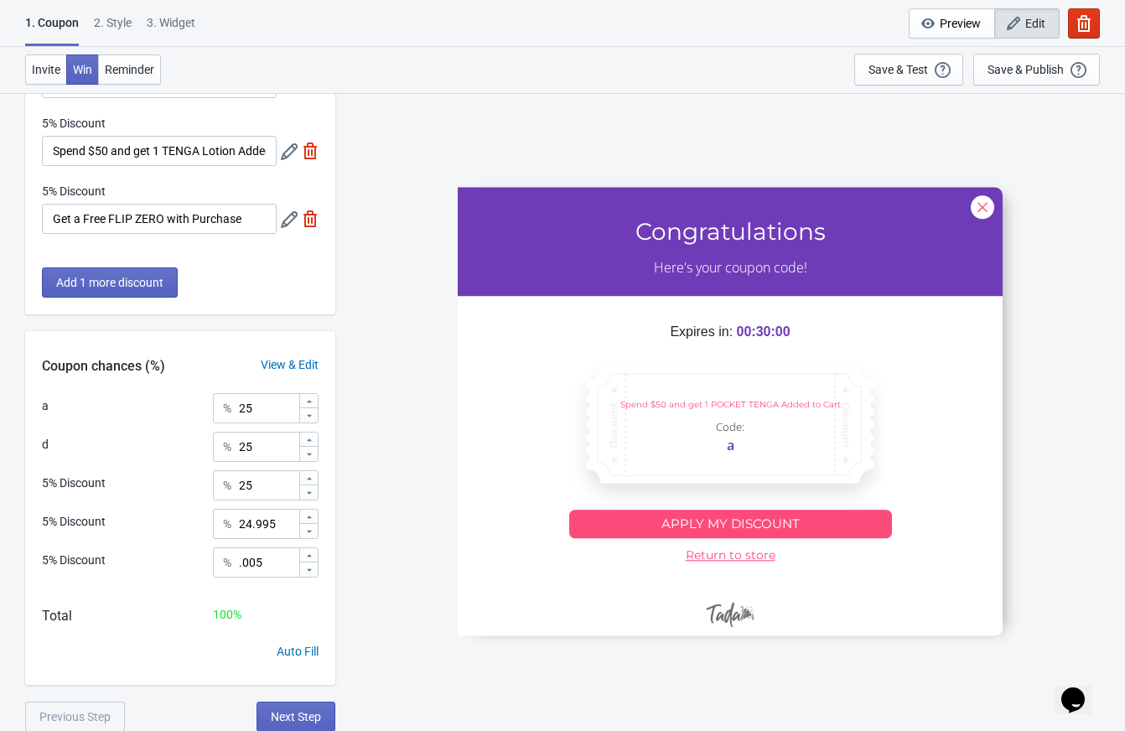
scroll to position [270, 0]
